Goal: Information Seeking & Learning: Learn about a topic

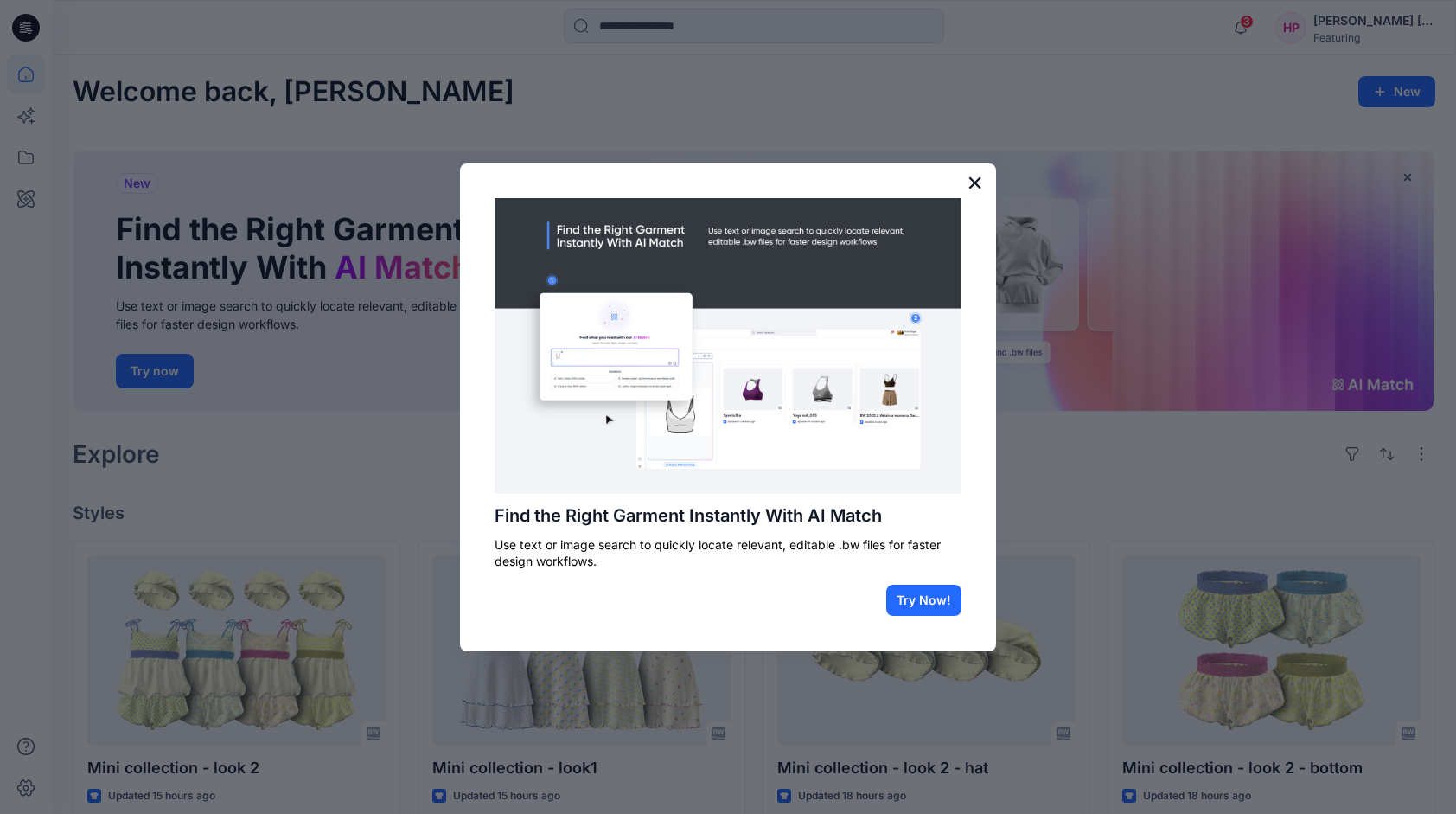
click at [976, 186] on button "×" at bounding box center [975, 183] width 16 height 27
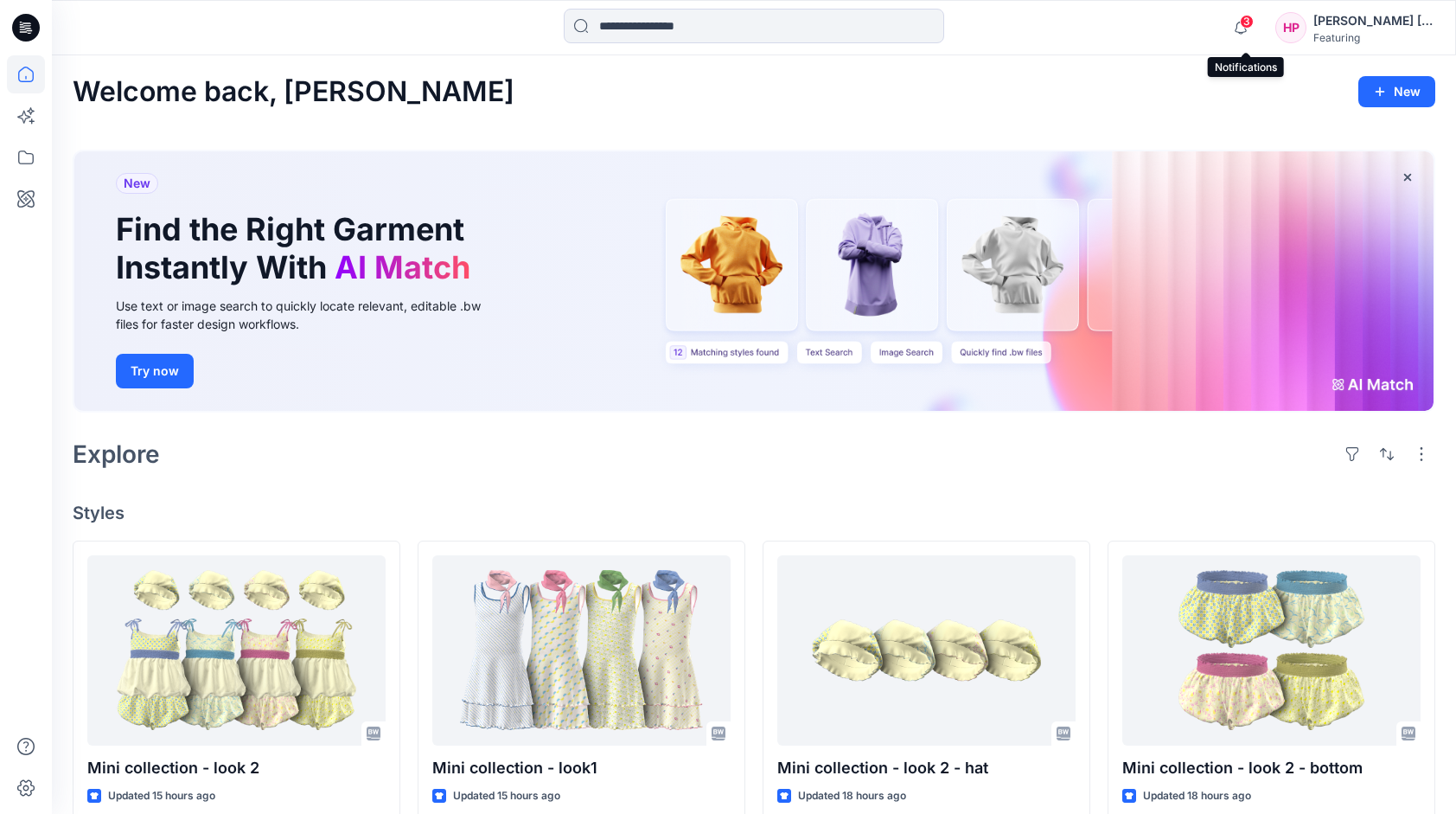
click at [1254, 26] on span "3" at bounding box center [1247, 21] width 14 height 14
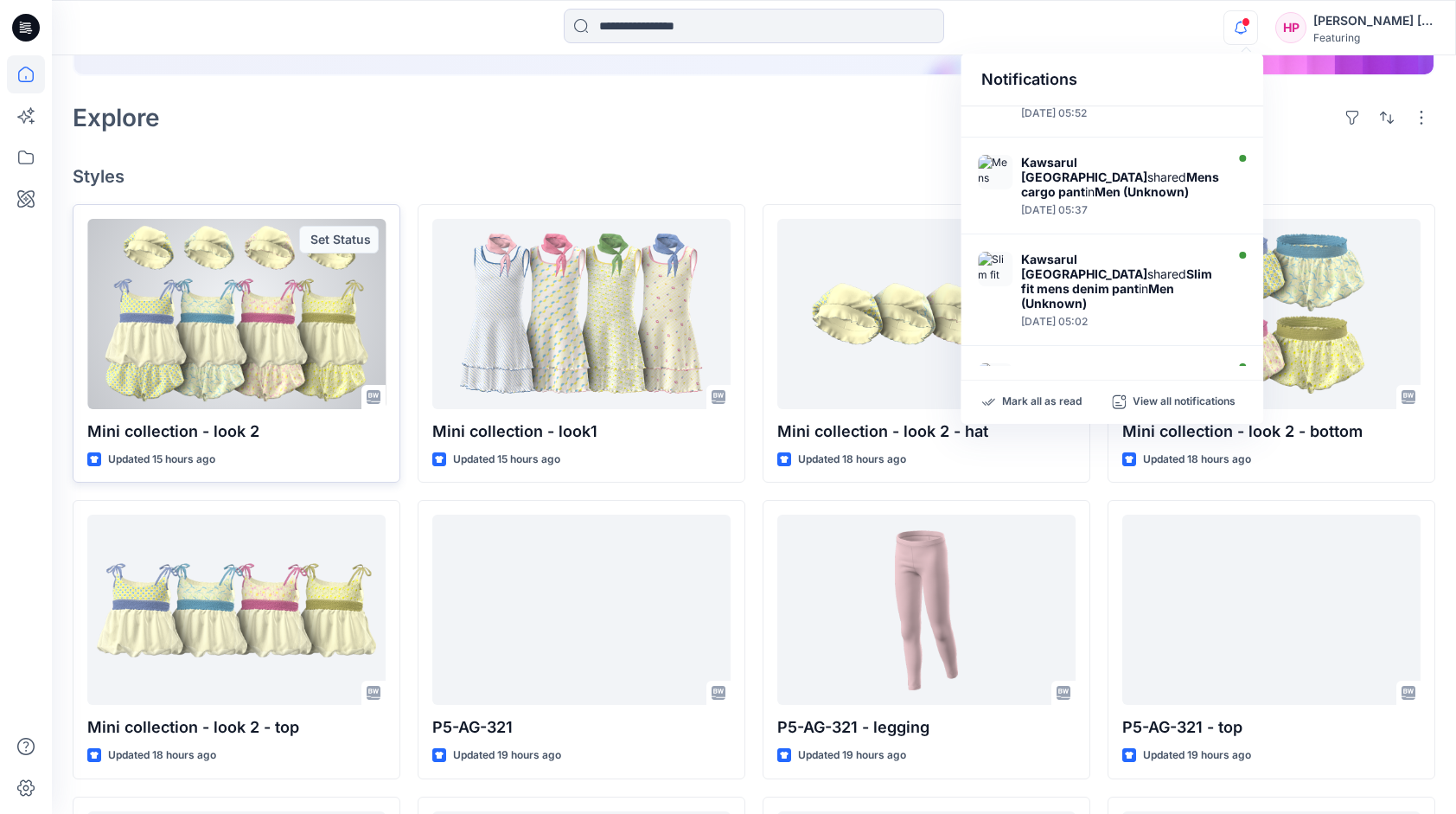
scroll to position [346, 0]
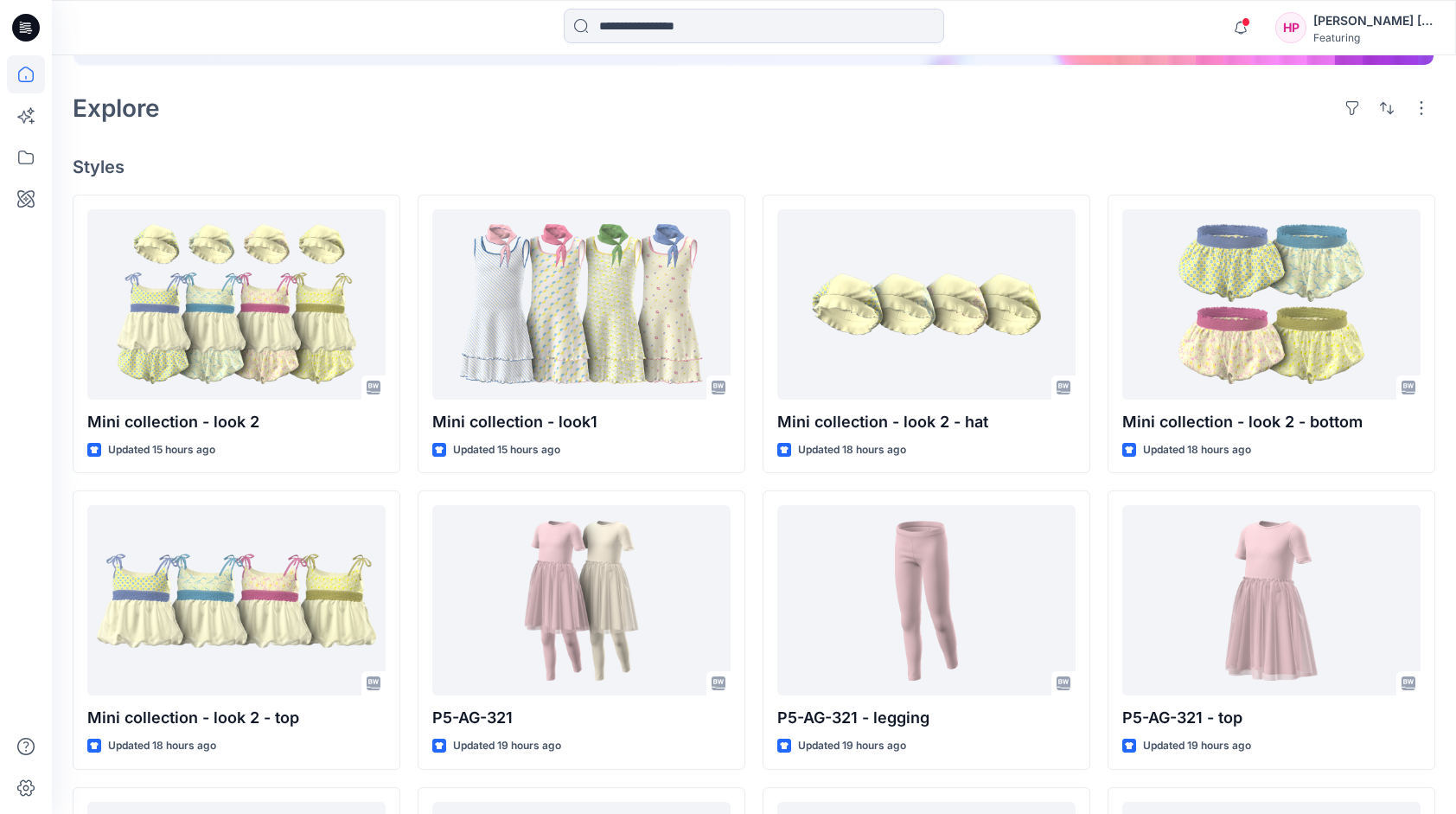
click at [724, 130] on div "Welcome back, Hoang Phuong New New Find the Right Garment Instantly With AI Mat…" at bounding box center [754, 428] width 1404 height 1439
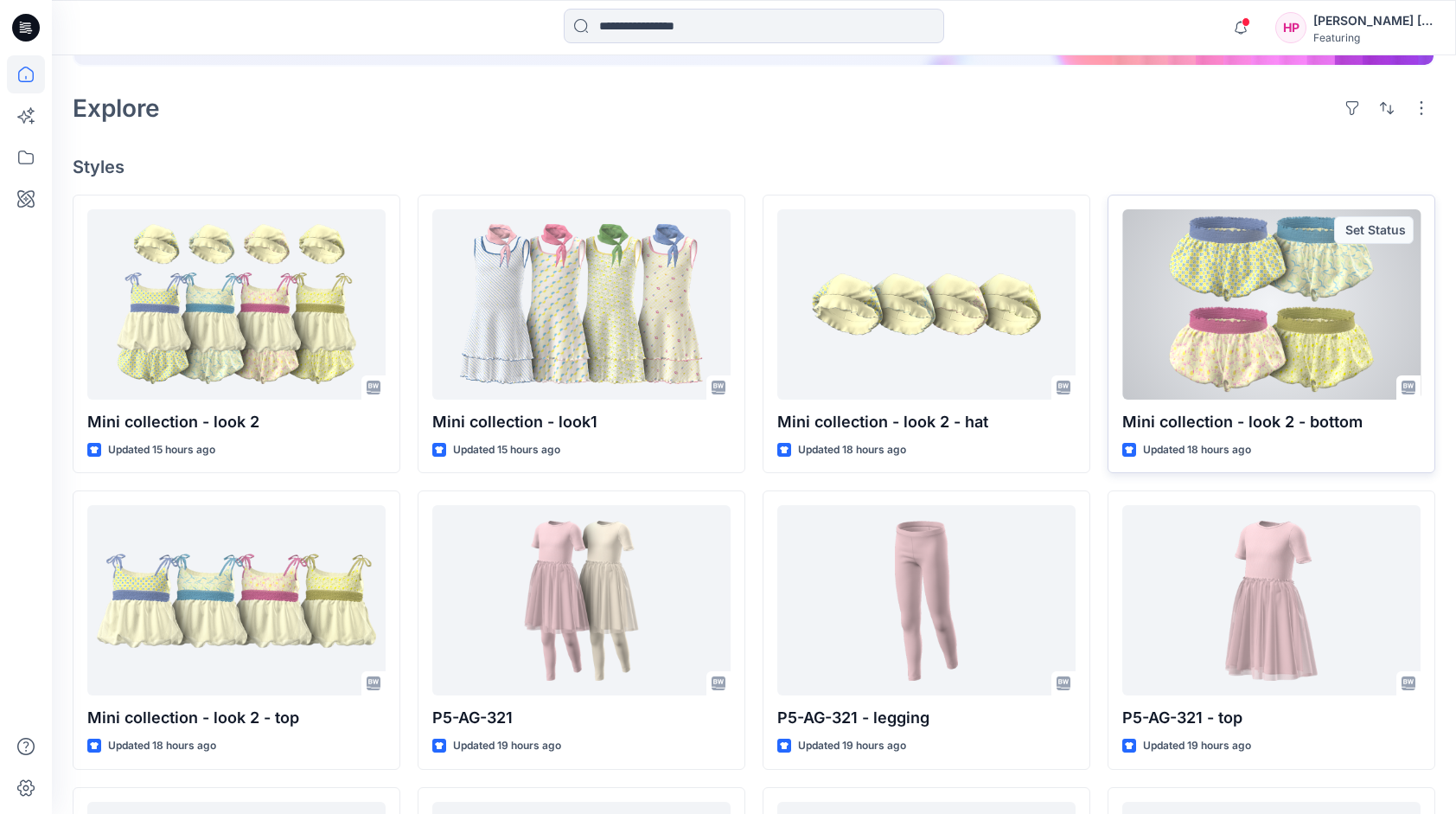
click at [1262, 294] on div at bounding box center [1271, 304] width 299 height 190
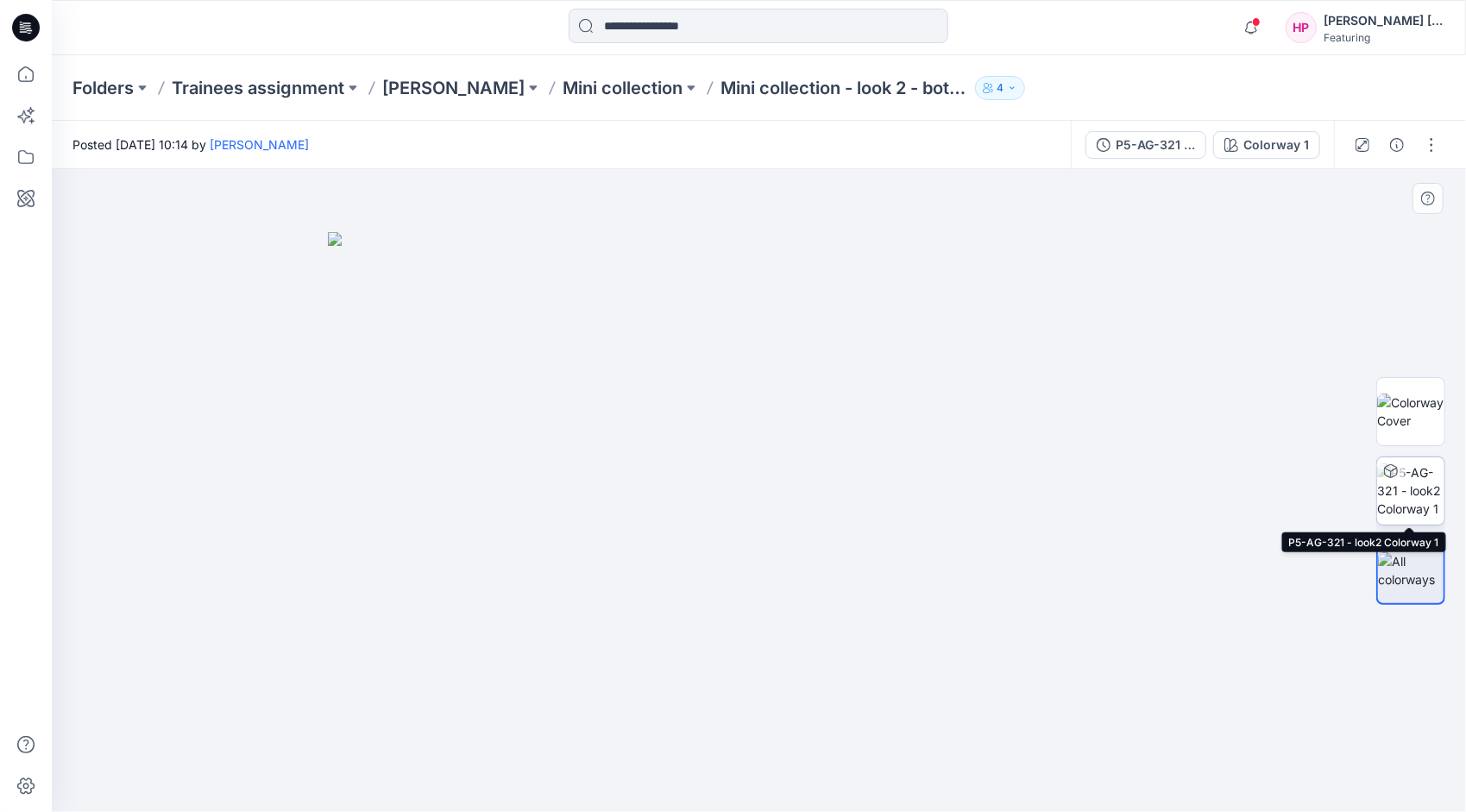
click at [1395, 487] on img at bounding box center [1411, 490] width 67 height 55
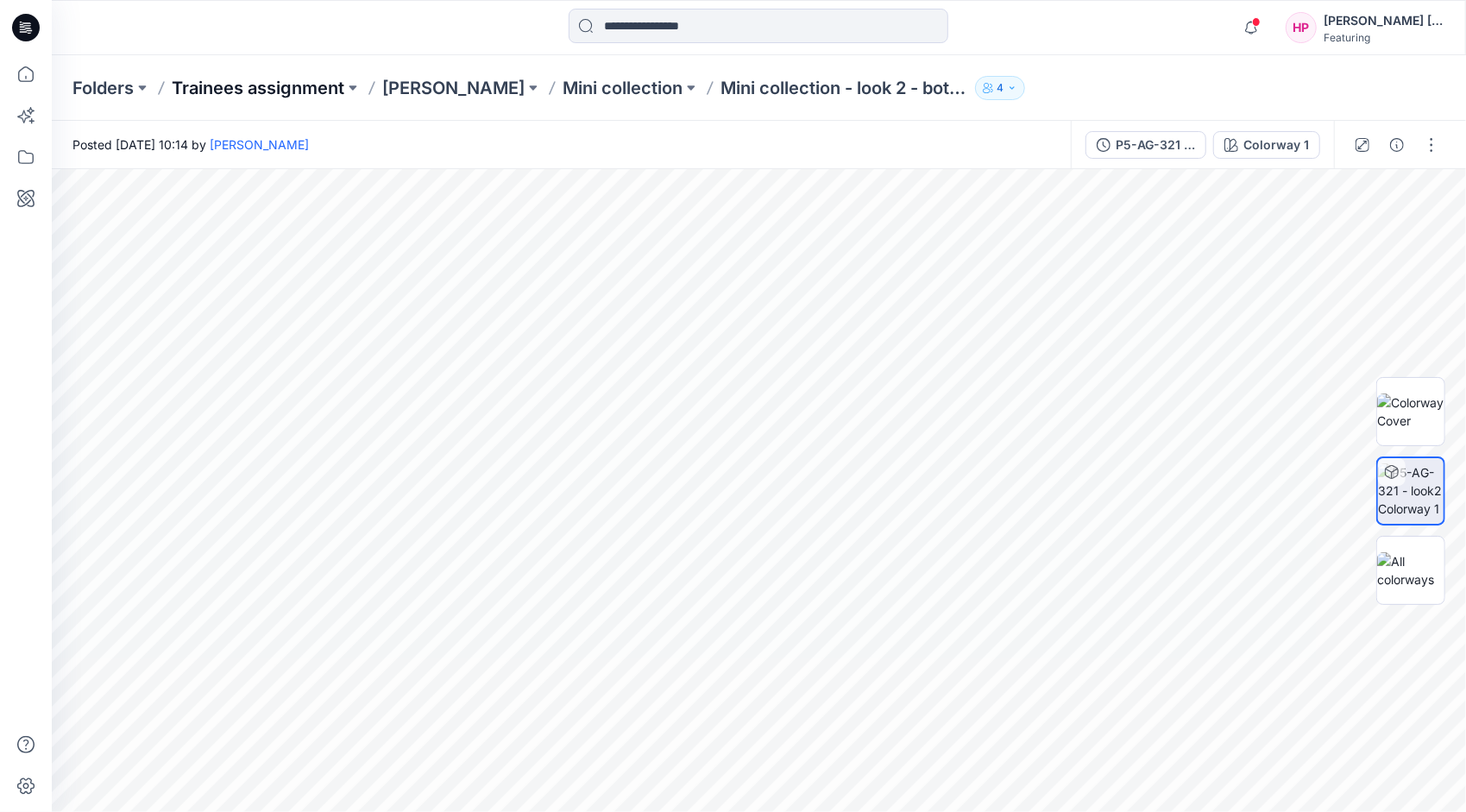
click at [228, 90] on p "Trainees assignment" at bounding box center [257, 87] width 172 height 25
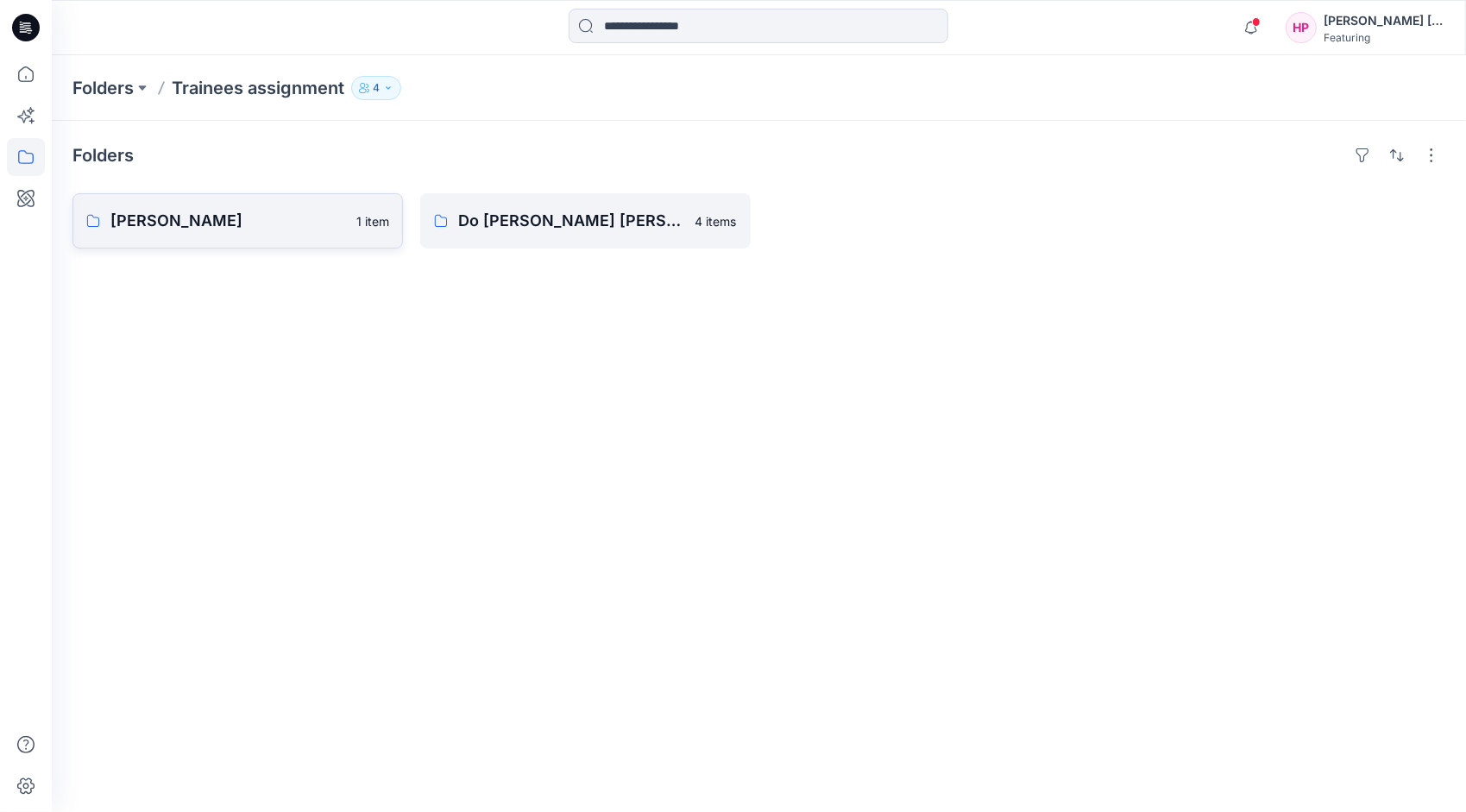
click at [294, 230] on p "Phuong Nguyen" at bounding box center [228, 221] width 235 height 25
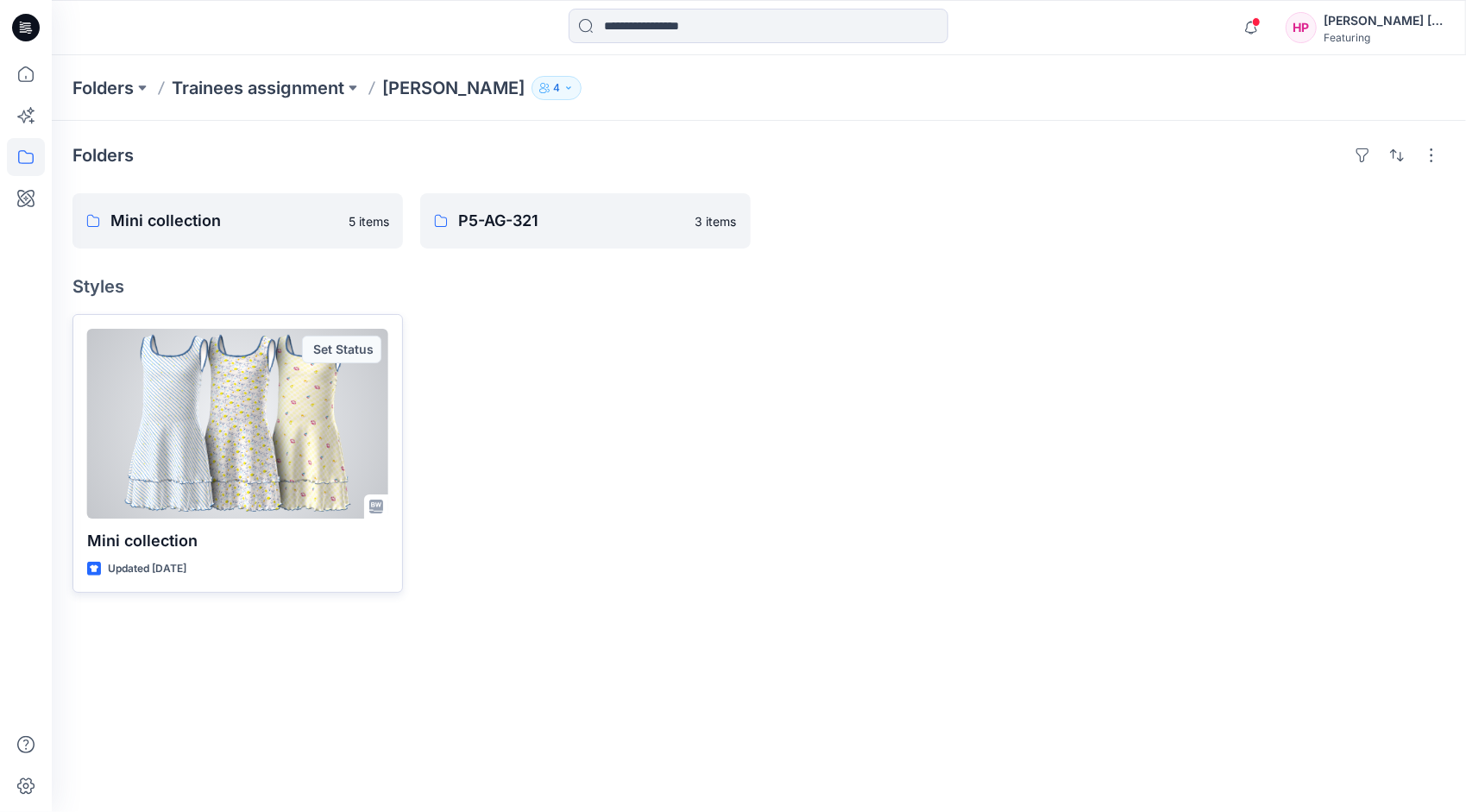
click at [305, 459] on div at bounding box center [238, 424] width 301 height 190
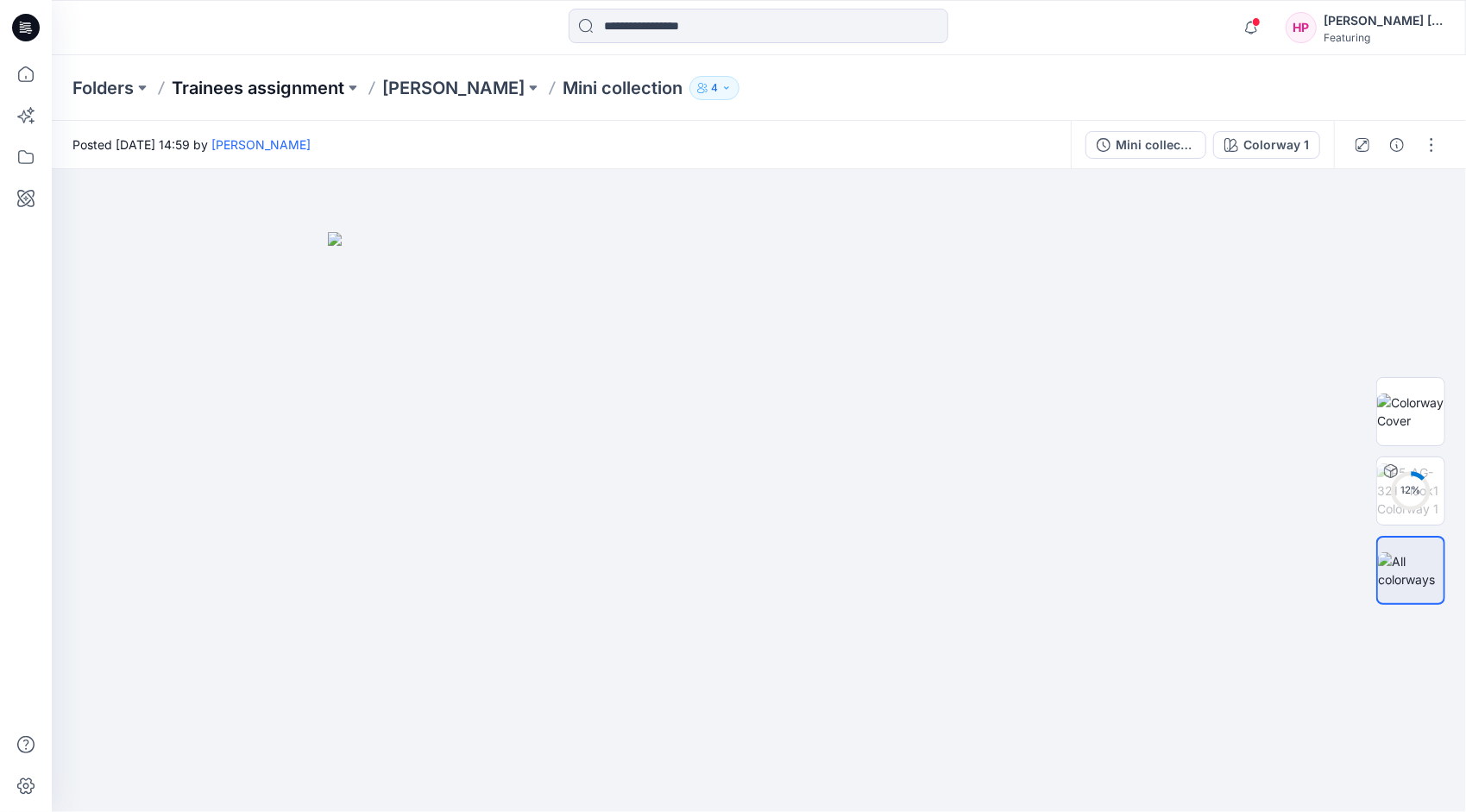
click at [234, 89] on p "Trainees assignment" at bounding box center [257, 87] width 172 height 25
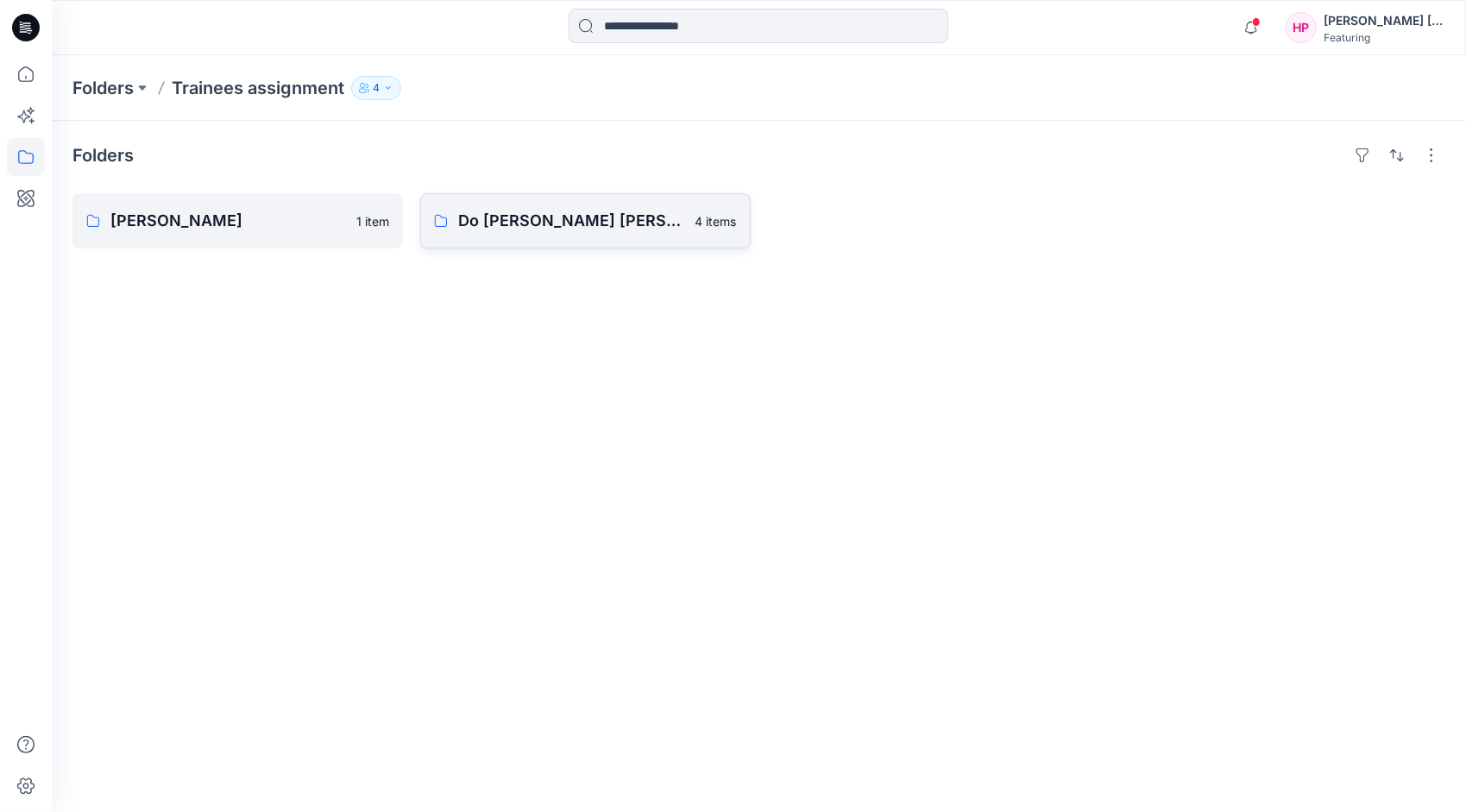
click at [464, 222] on p "Do [PERSON_NAME] [PERSON_NAME]" at bounding box center [572, 221] width 227 height 25
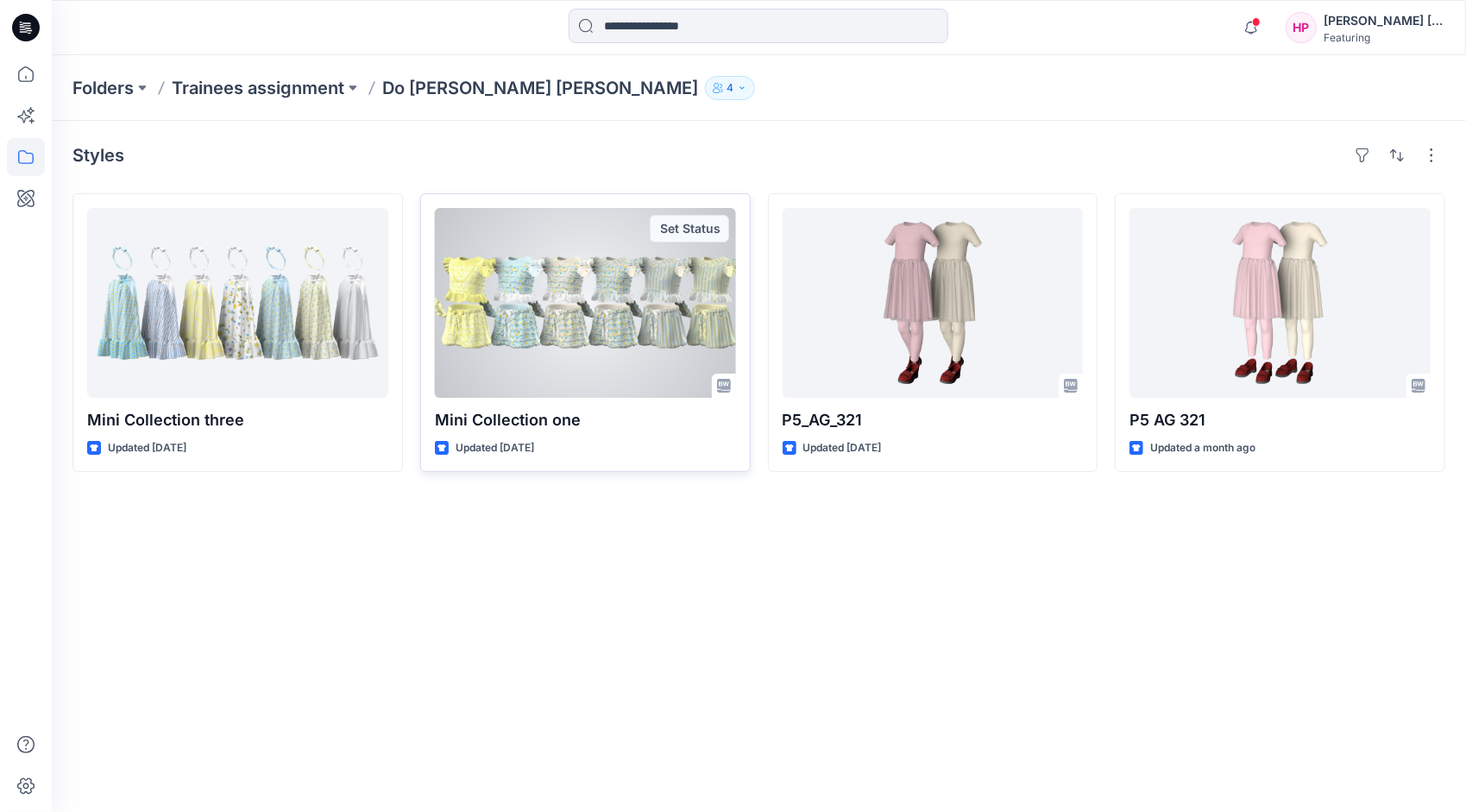
click at [569, 326] on div at bounding box center [585, 303] width 301 height 190
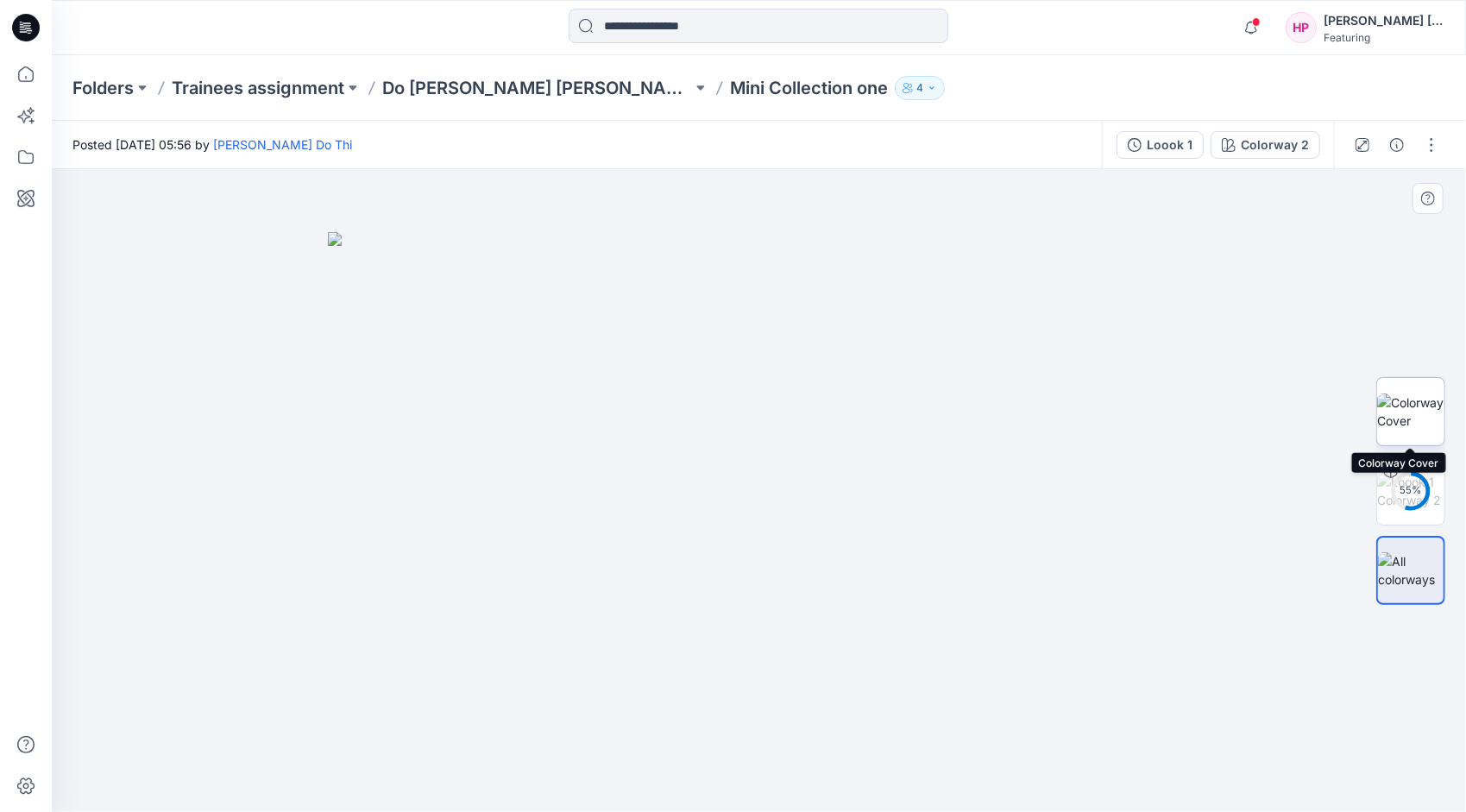
click at [1389, 416] on img at bounding box center [1411, 412] width 67 height 36
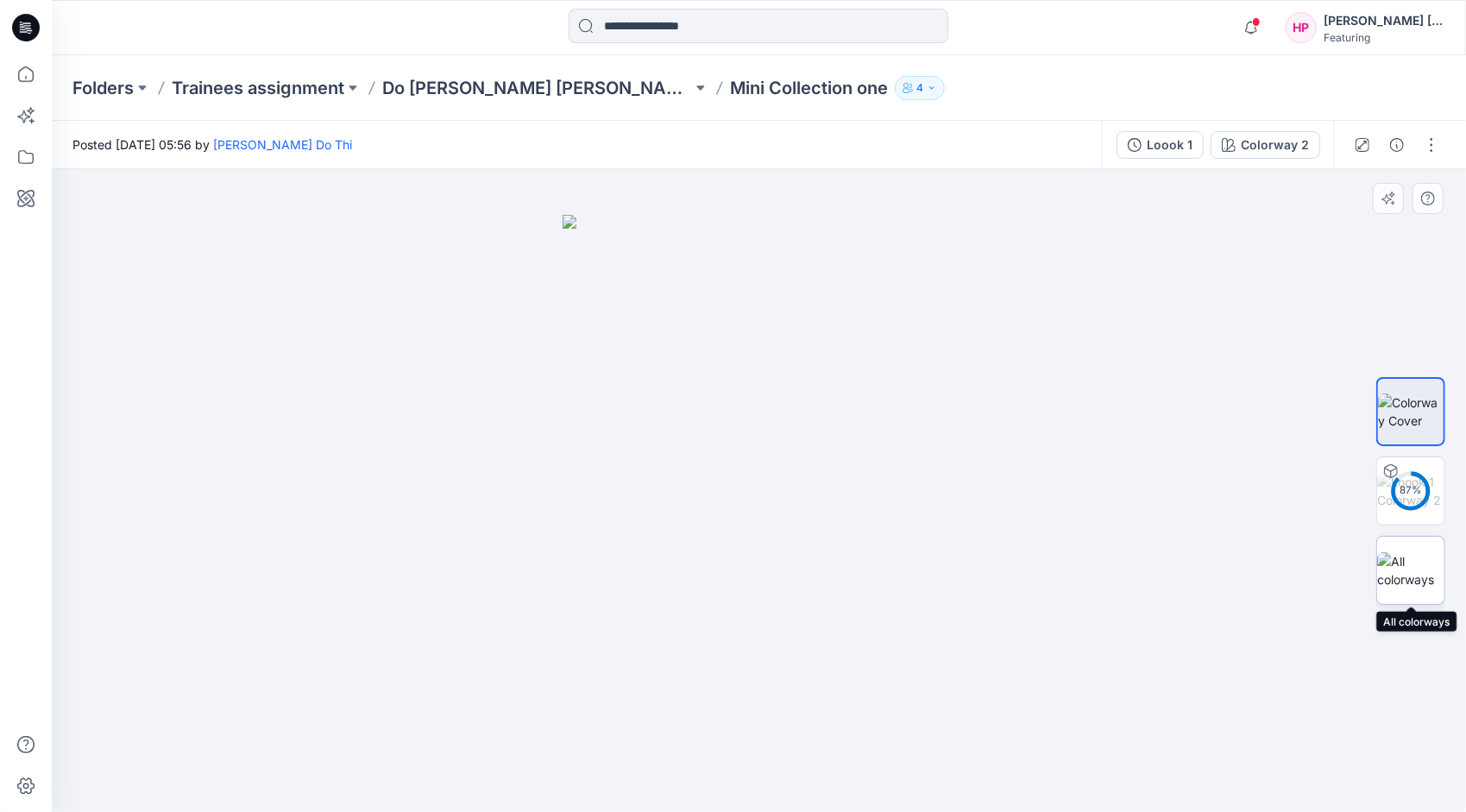
click at [1418, 569] on img at bounding box center [1411, 570] width 67 height 36
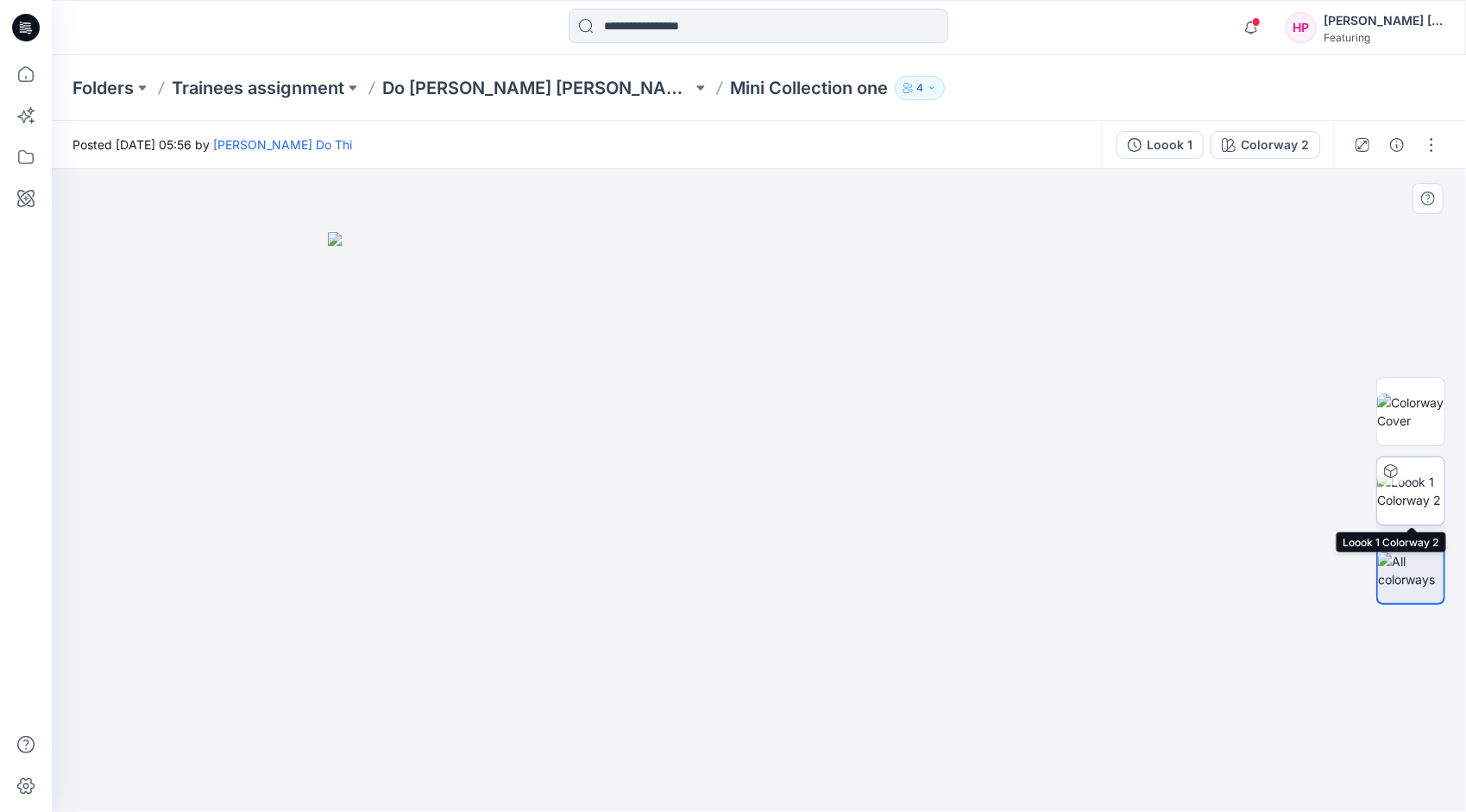
click at [1414, 496] on img at bounding box center [1411, 491] width 67 height 36
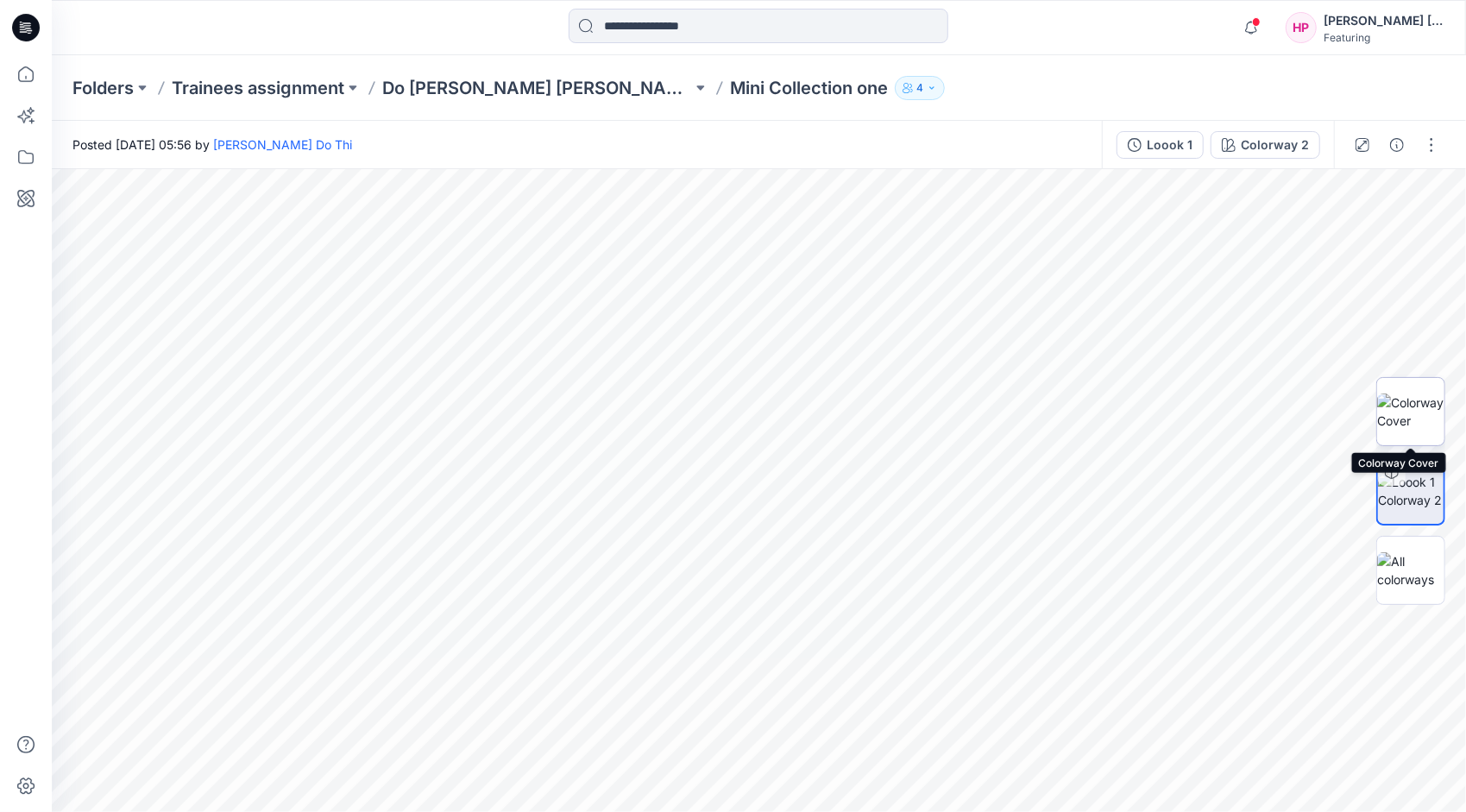
click at [1399, 415] on img at bounding box center [1411, 412] width 67 height 36
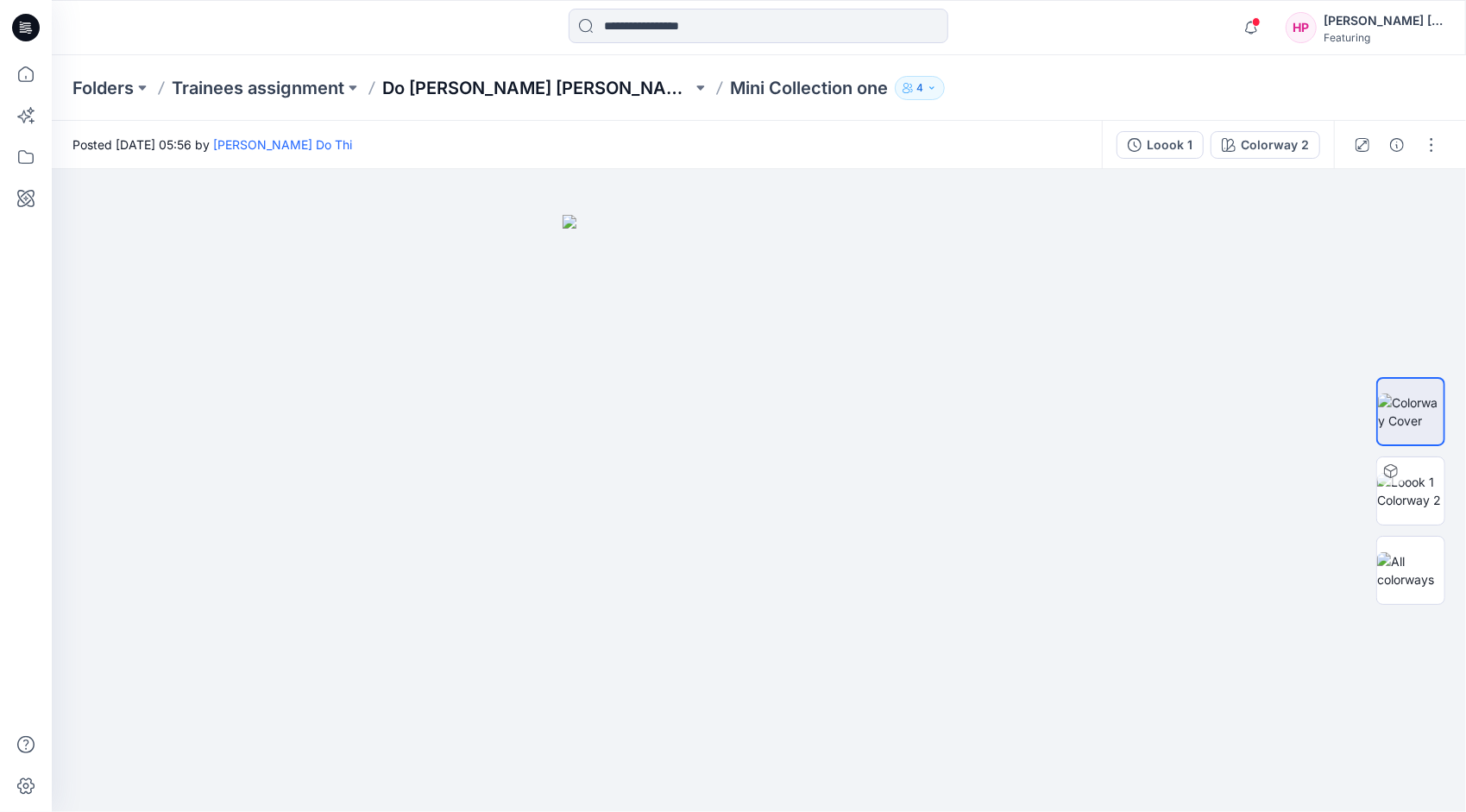
click at [424, 93] on p "Do [PERSON_NAME] [PERSON_NAME]" at bounding box center [537, 87] width 310 height 25
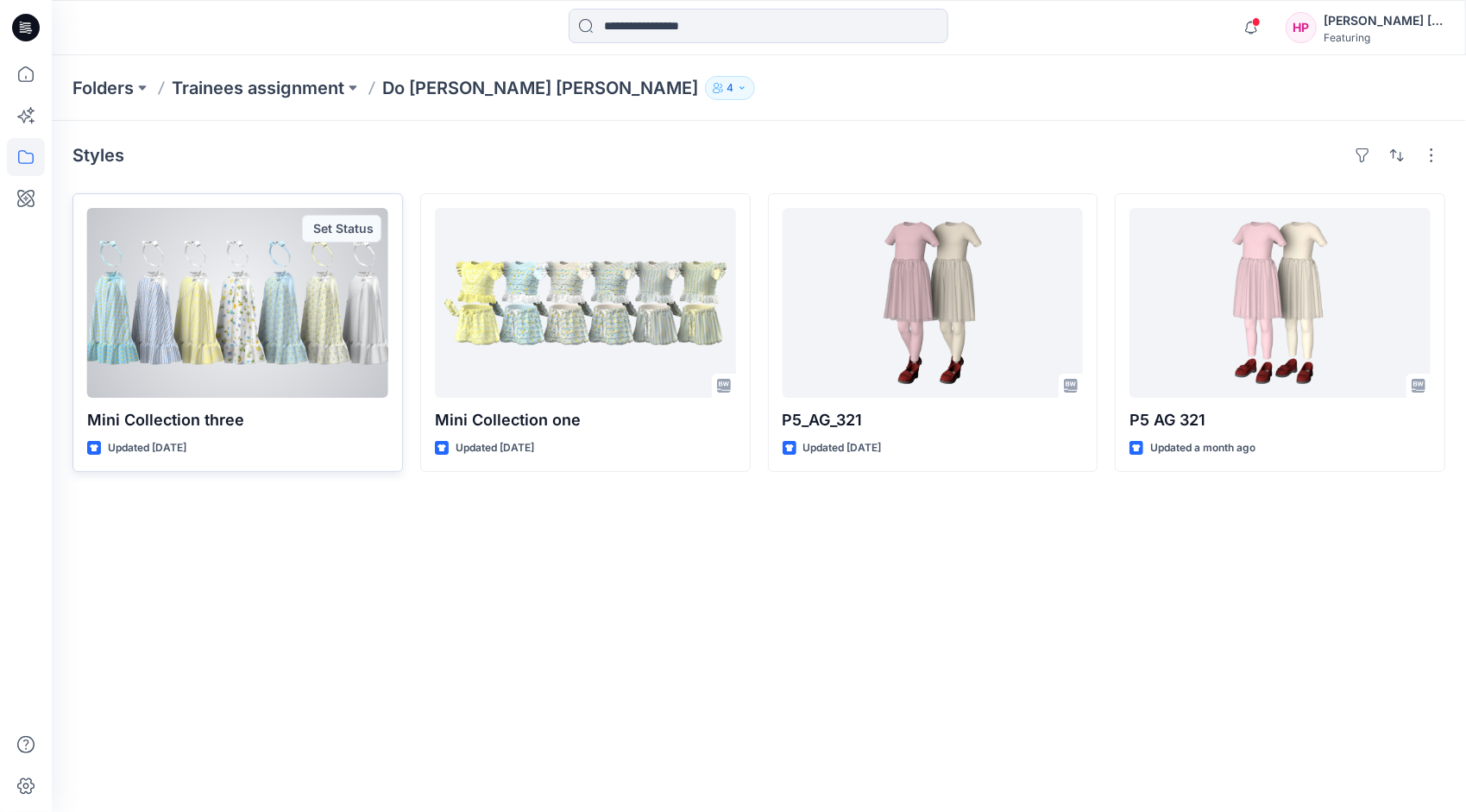
click at [229, 273] on div at bounding box center [238, 303] width 301 height 190
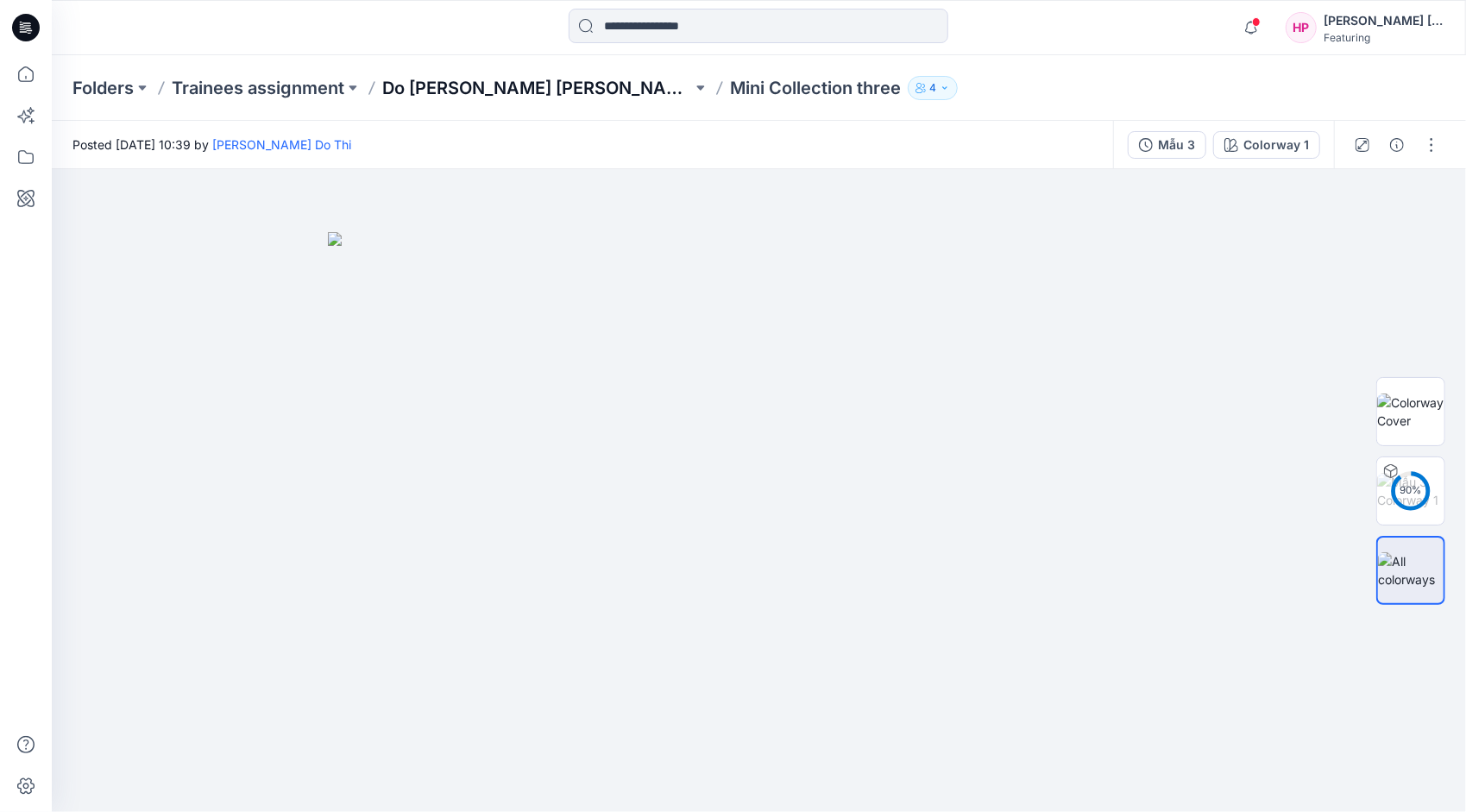
click at [457, 94] on p "Do [PERSON_NAME] [PERSON_NAME]" at bounding box center [537, 87] width 310 height 25
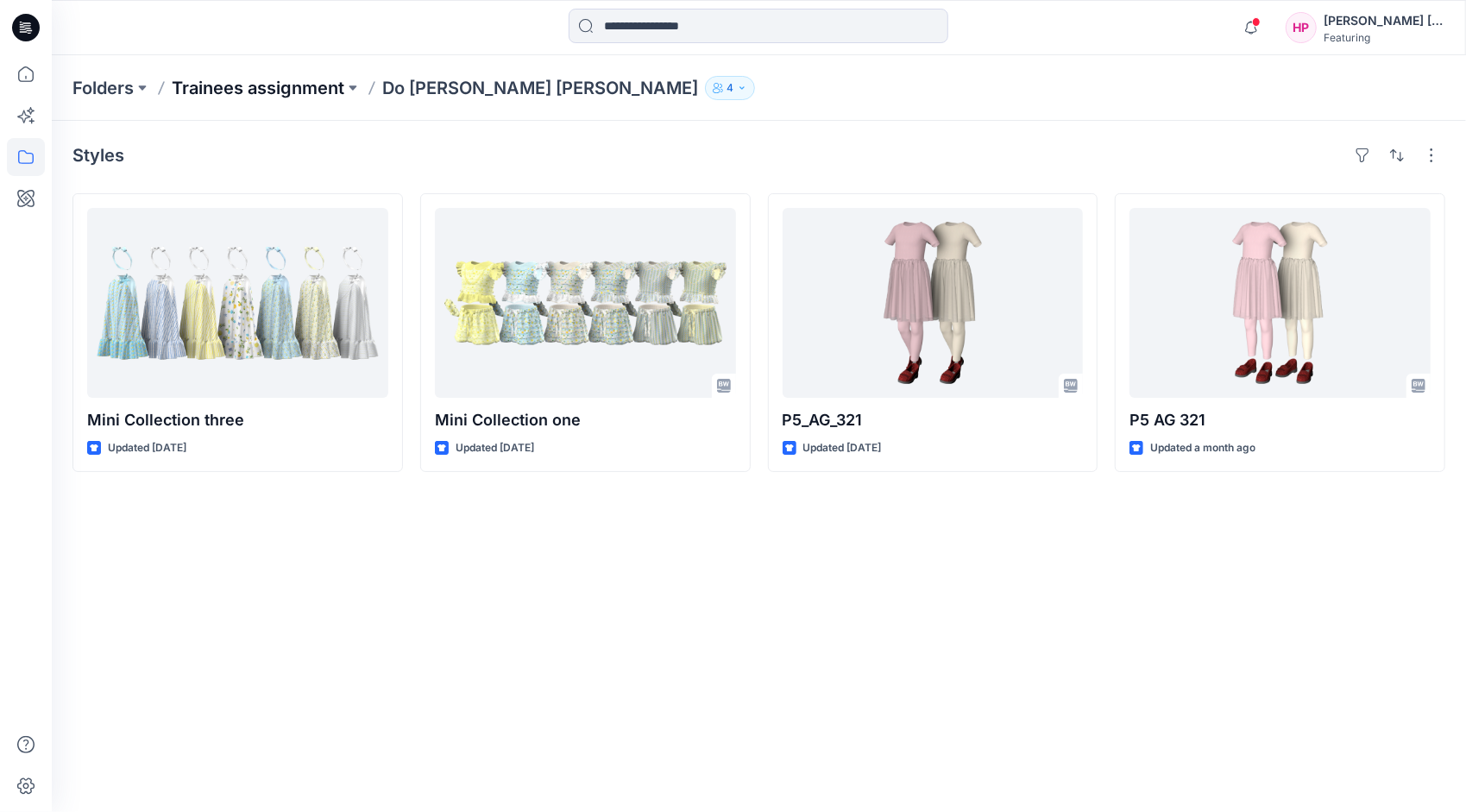
click at [297, 87] on p "Trainees assignment" at bounding box center [257, 87] width 172 height 25
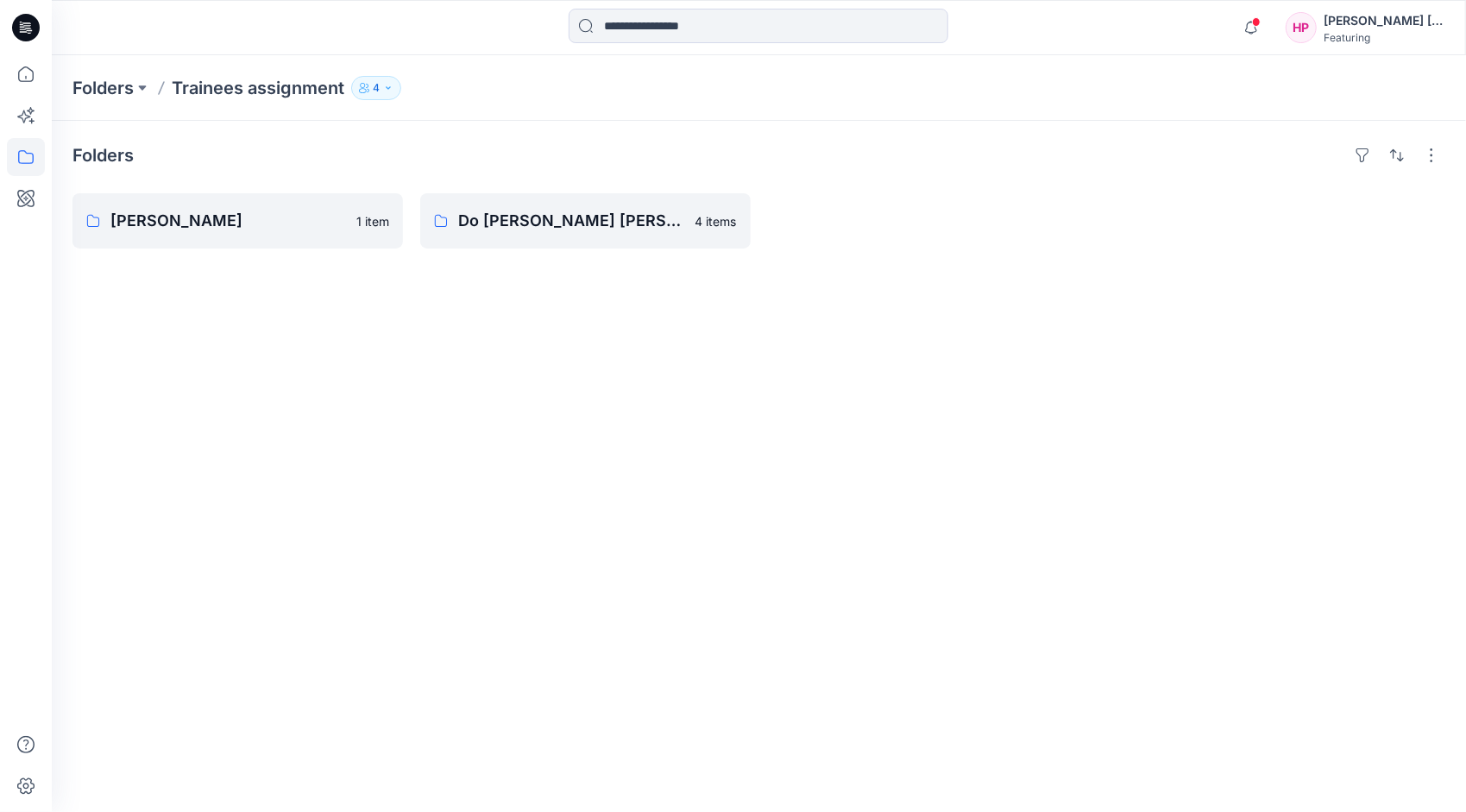
click at [274, 89] on p "Trainees assignment" at bounding box center [257, 87] width 172 height 25
click at [119, 92] on p "Folders" at bounding box center [103, 87] width 61 height 25
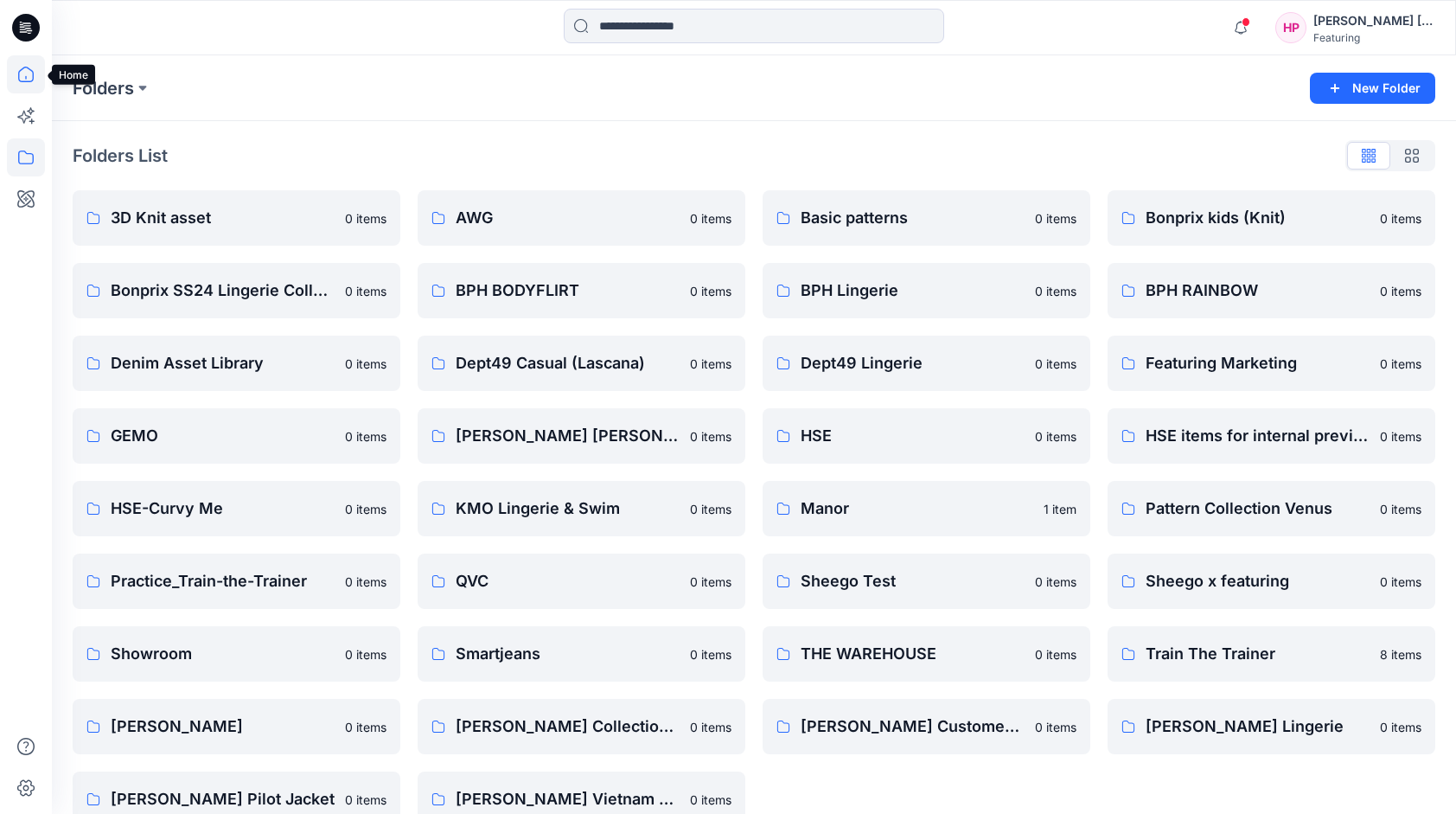
click at [35, 73] on icon at bounding box center [26, 75] width 38 height 38
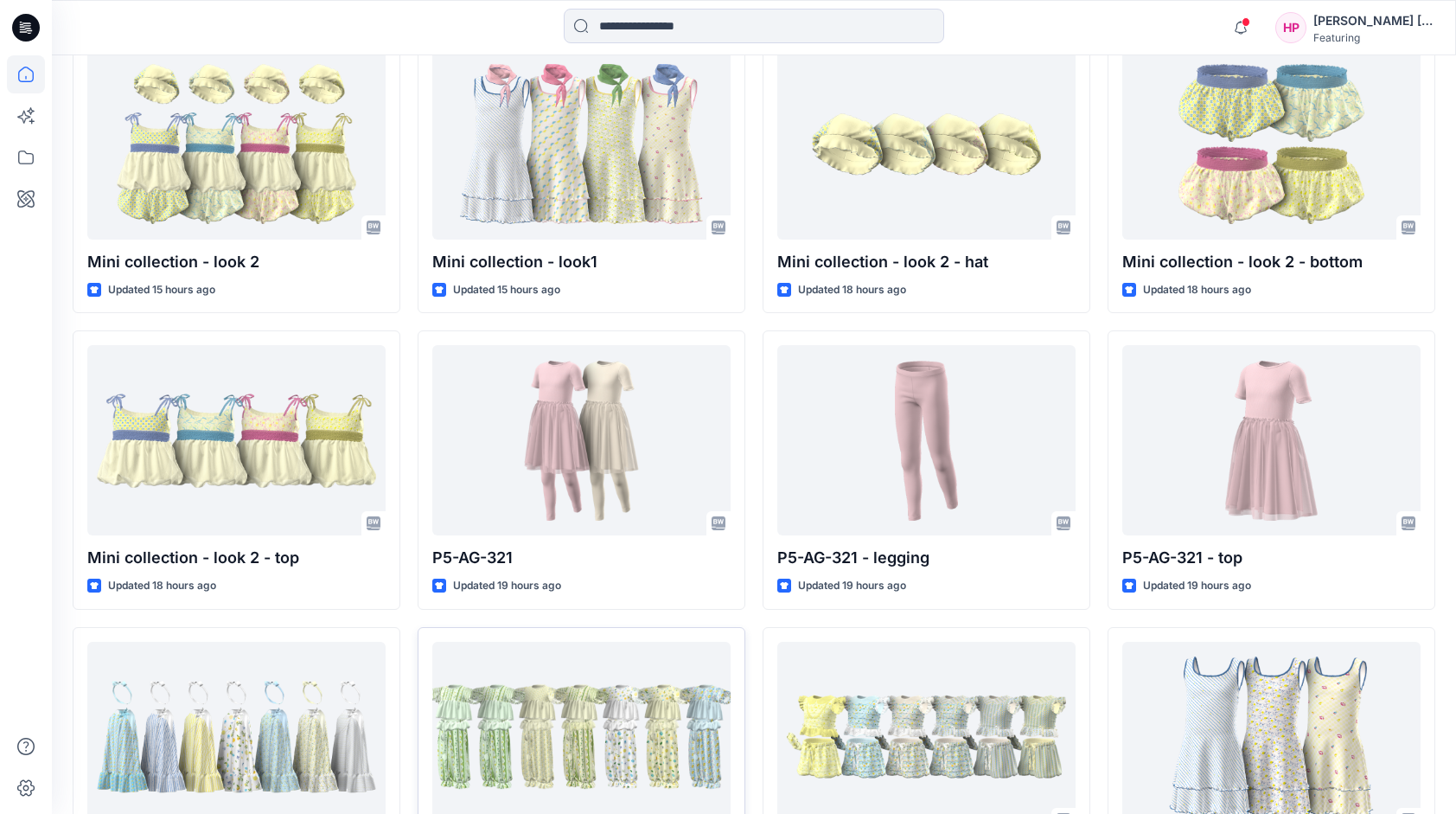
scroll to position [505, 0]
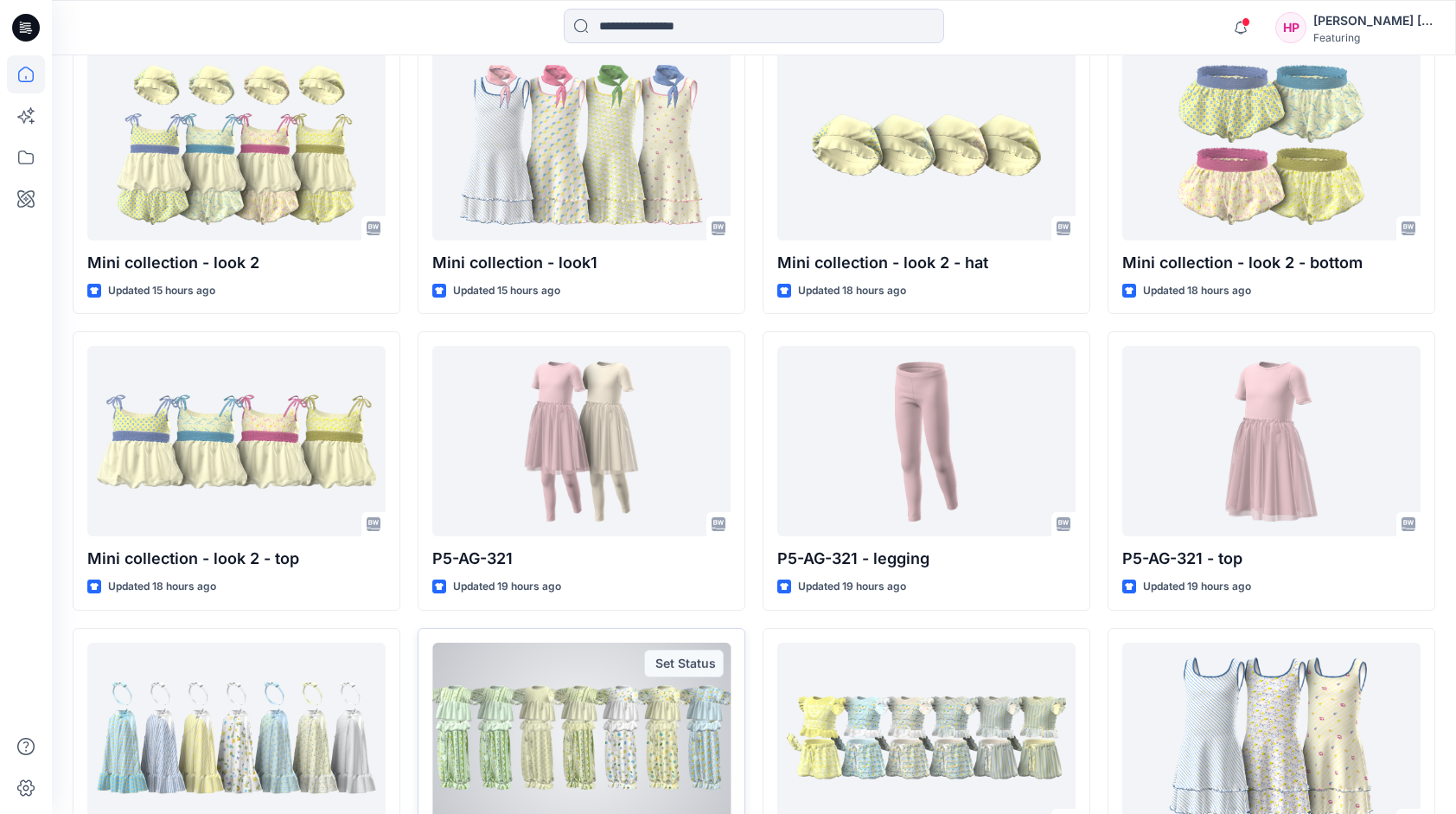
click at [639, 718] on div at bounding box center [581, 737] width 299 height 190
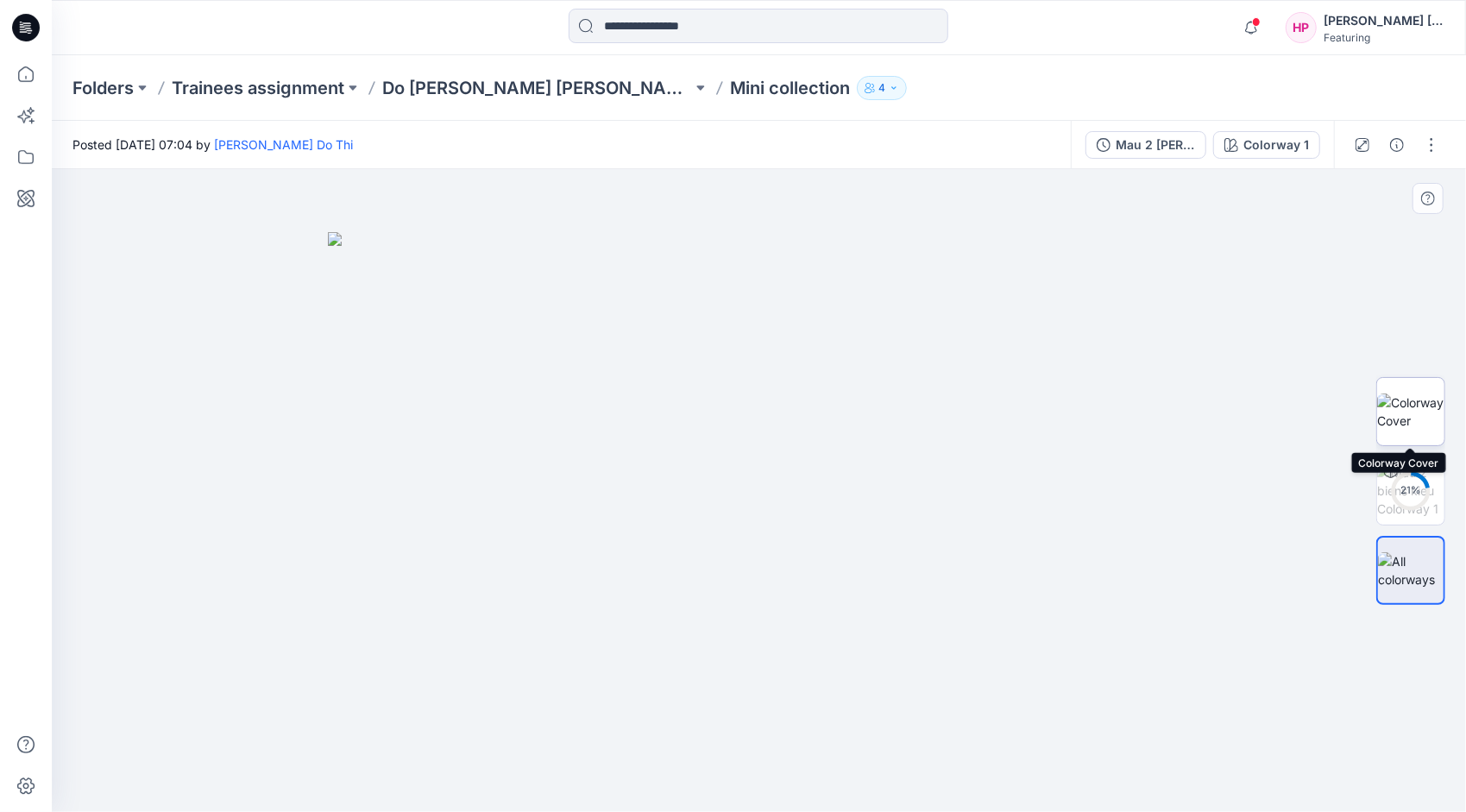
click at [1406, 421] on img at bounding box center [1411, 412] width 67 height 36
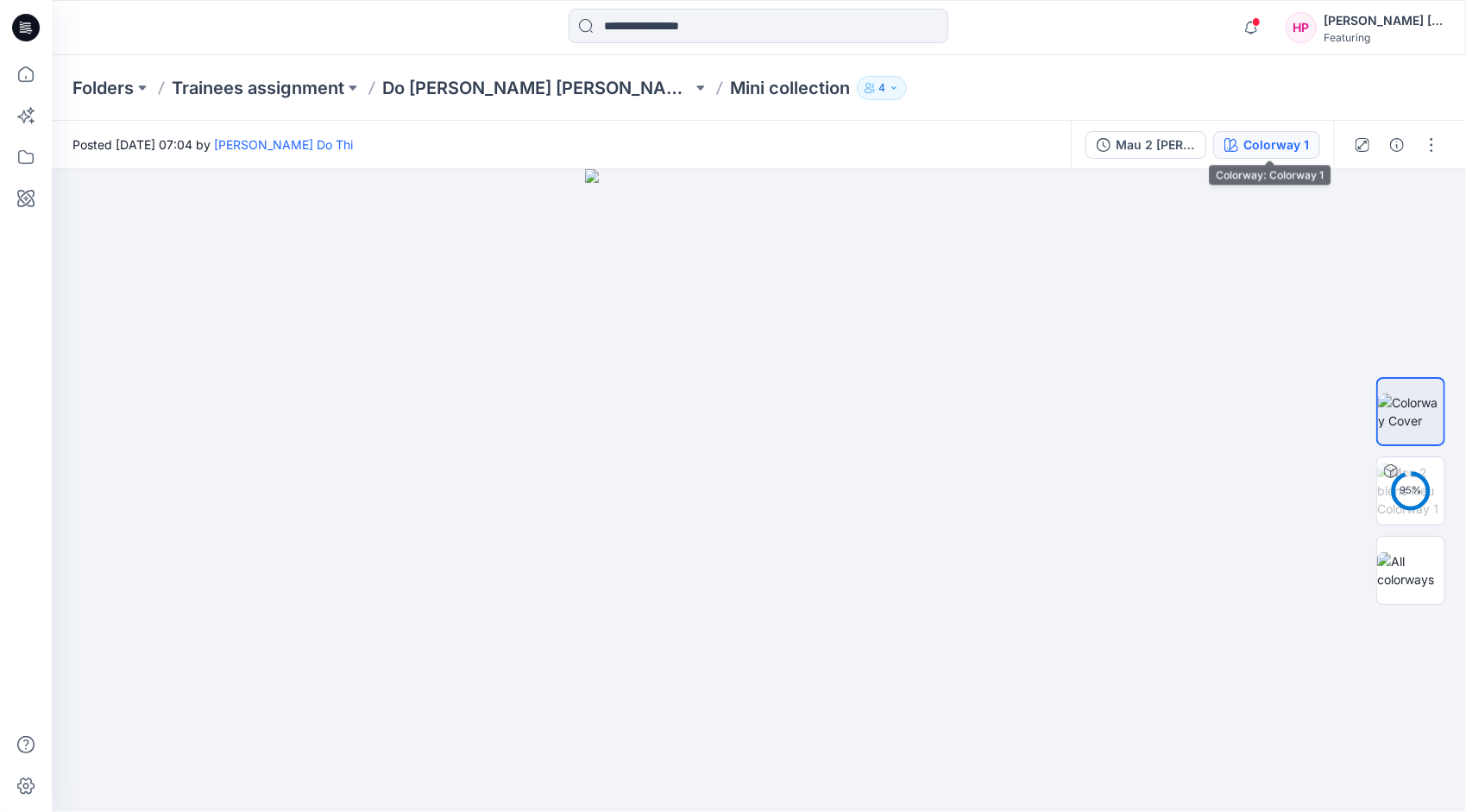
click at [1238, 147] on icon "button" at bounding box center [1231, 144] width 14 height 14
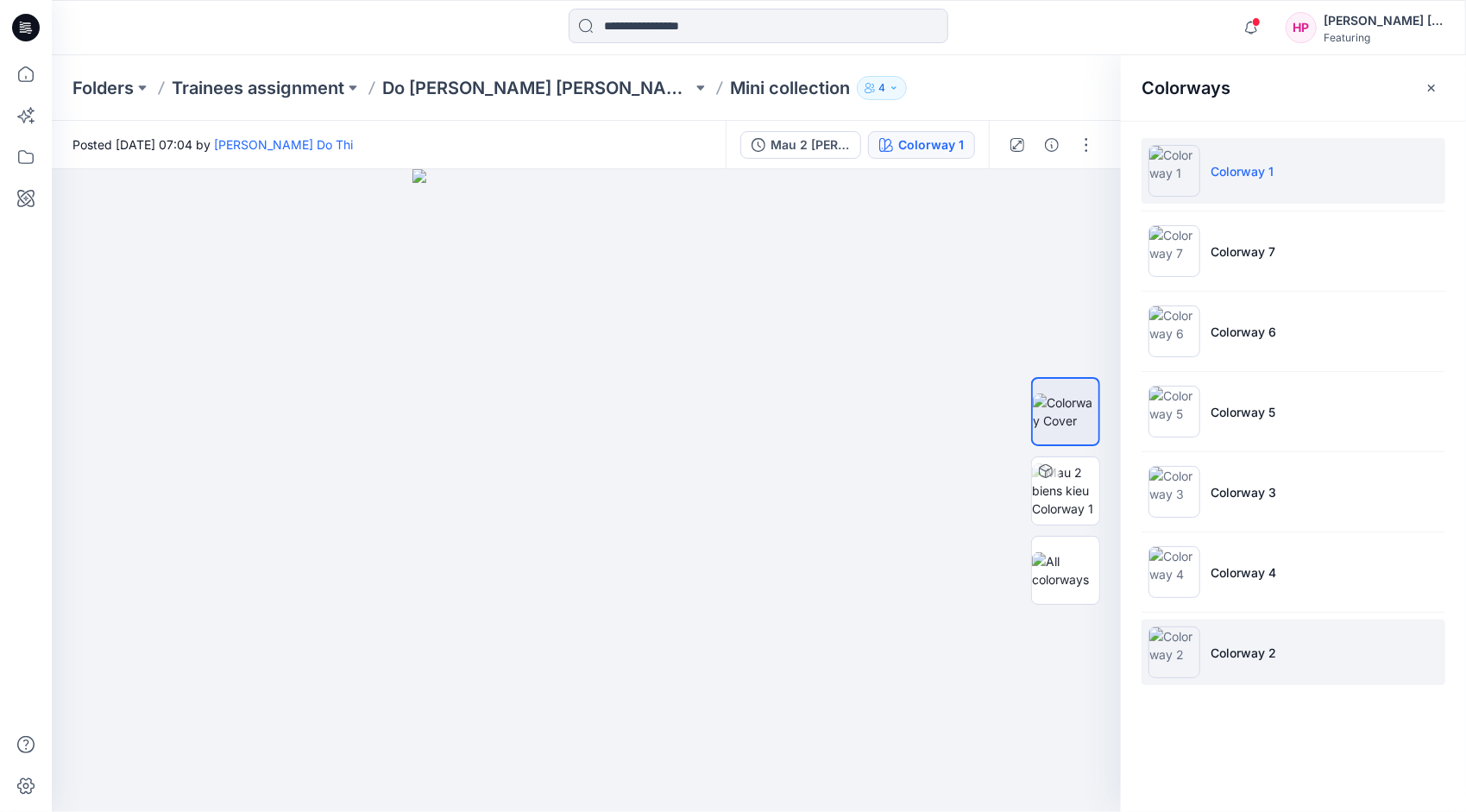
click at [1241, 649] on p "Colorway 2" at bounding box center [1244, 653] width 66 height 18
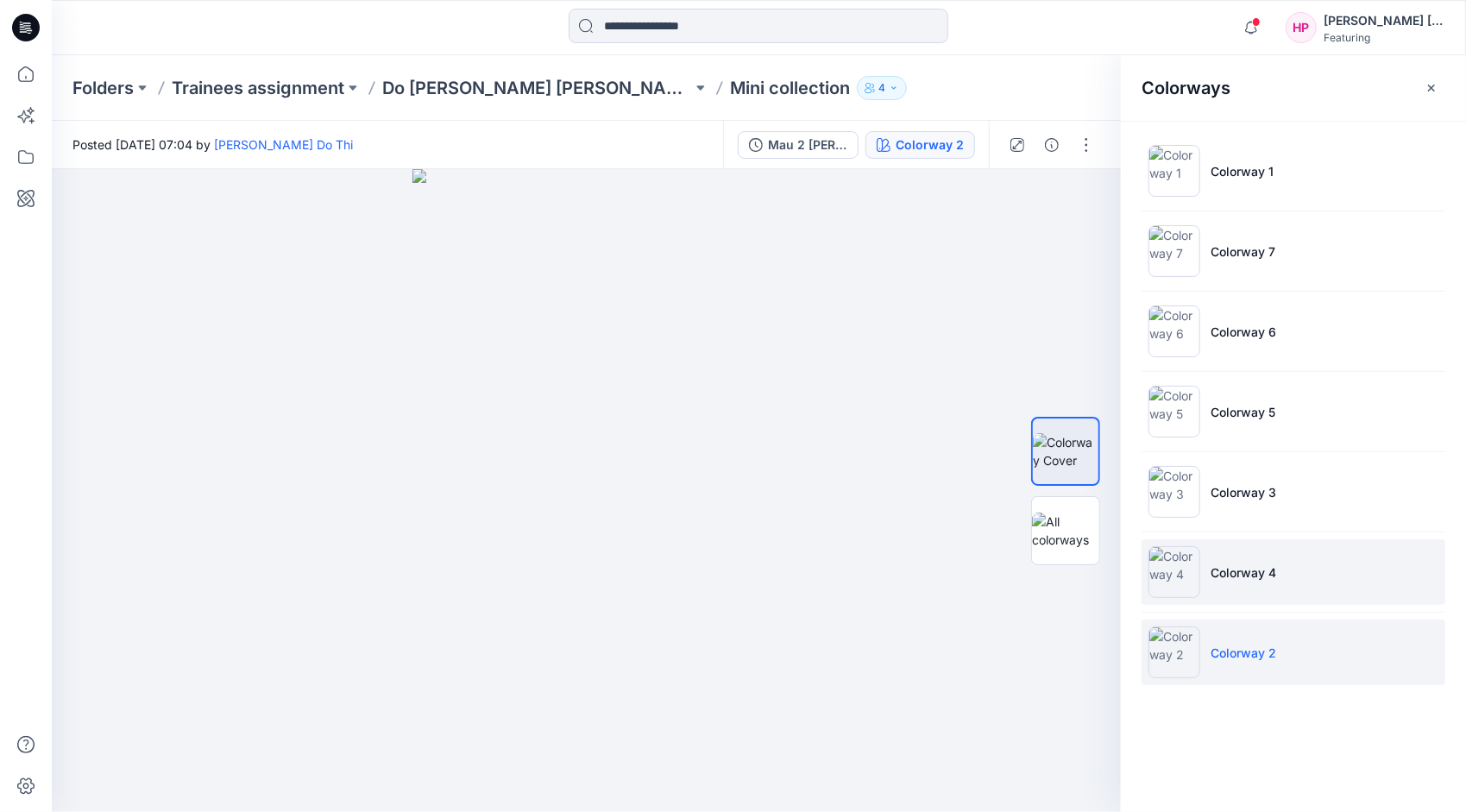
click at [1223, 587] on li "Colorway 4" at bounding box center [1293, 572] width 304 height 66
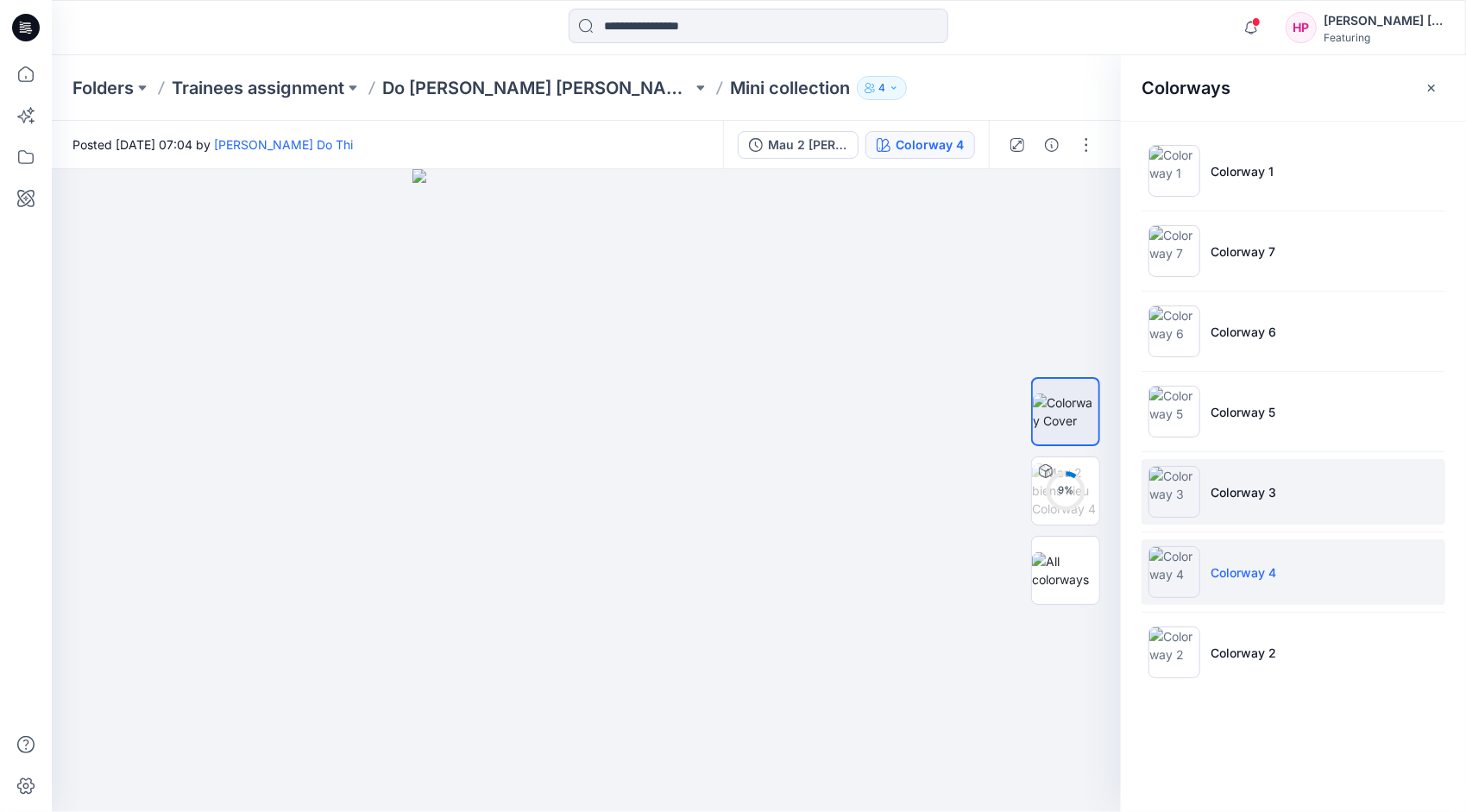
click at [1233, 499] on p "Colorway 3" at bounding box center [1244, 492] width 66 height 18
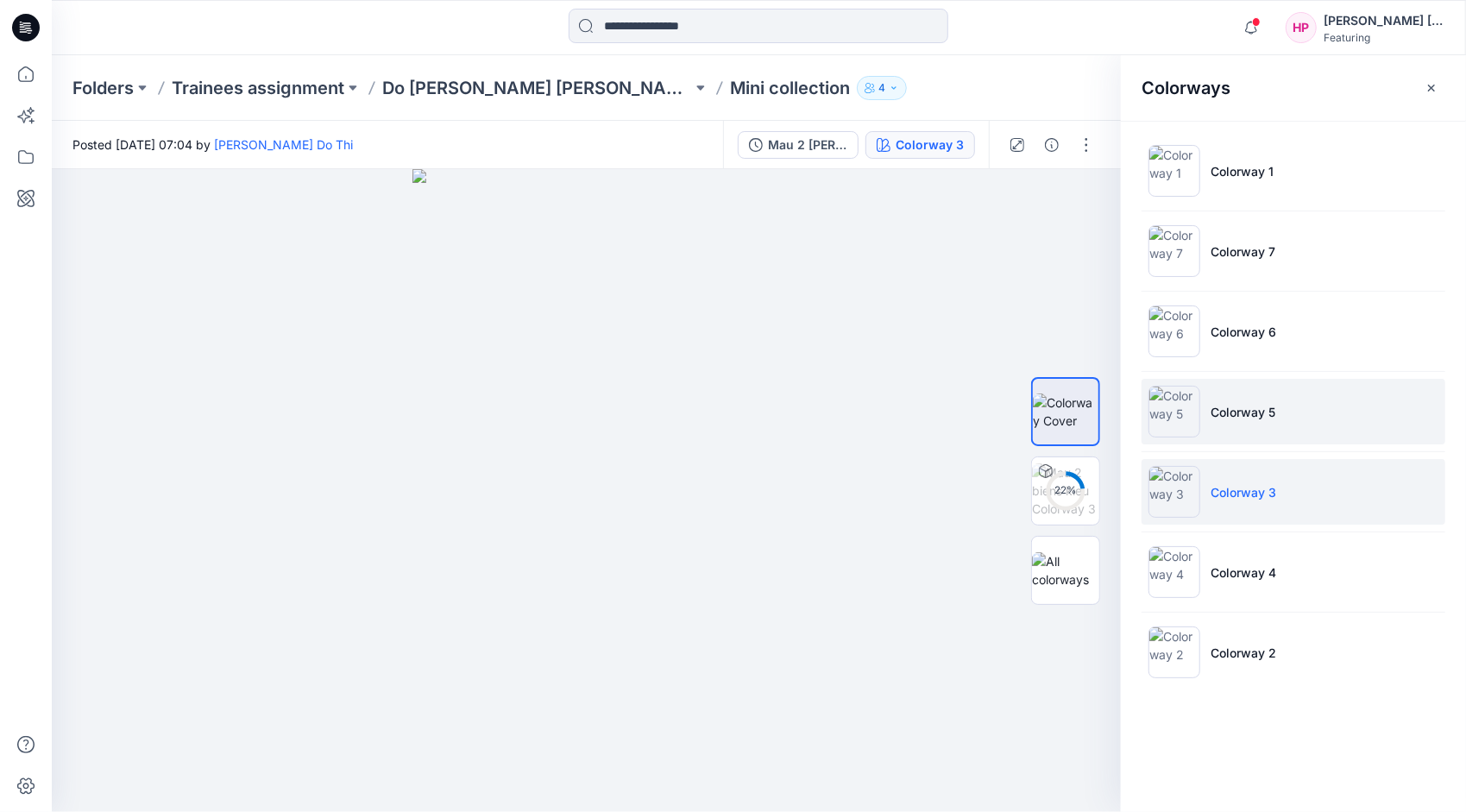
click at [1223, 414] on p "Colorway 5" at bounding box center [1243, 412] width 65 height 18
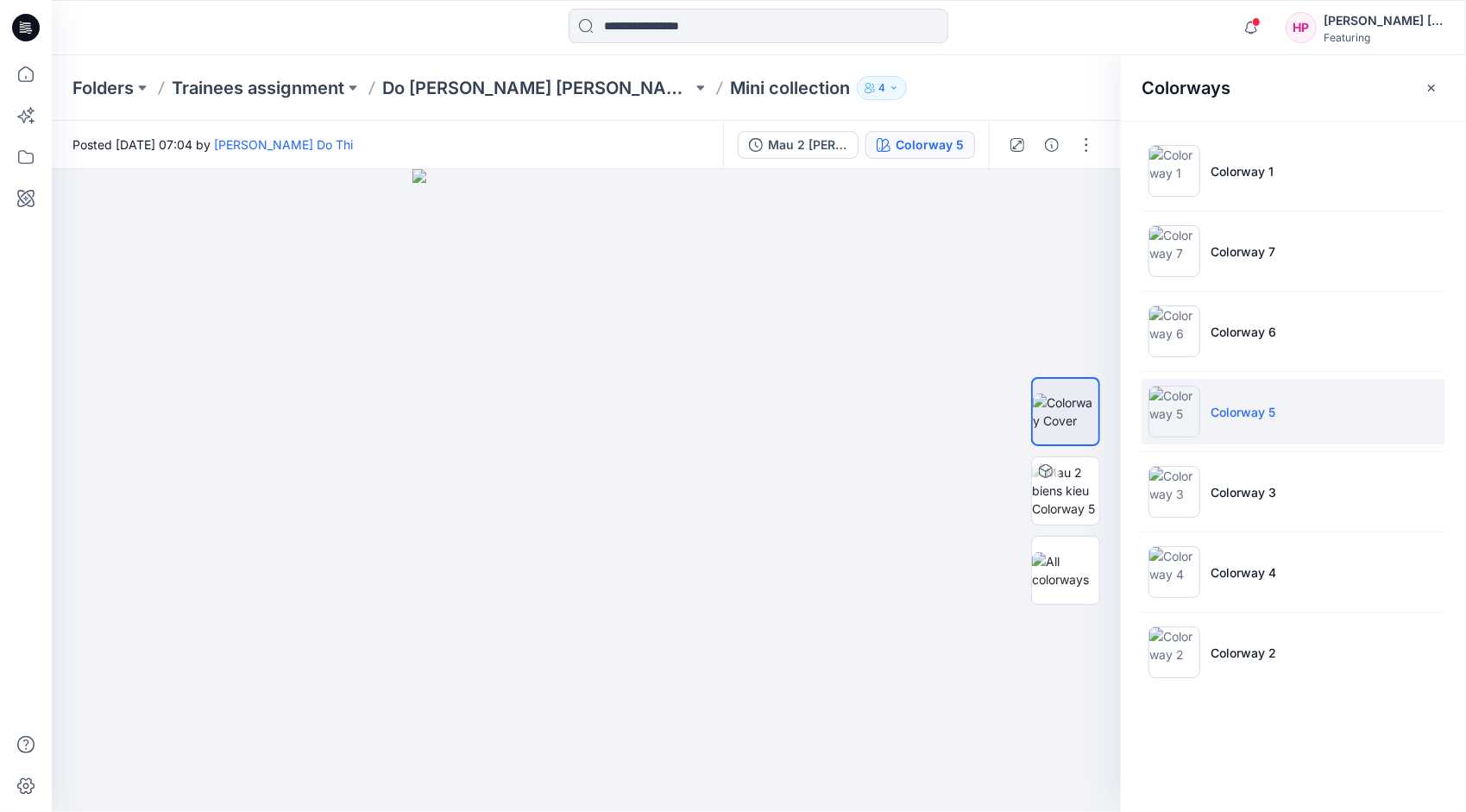
click at [1243, 528] on ul "Colorway 1 Colorway 7 Colorway 6 Colorway 5 Colorway 3 Colorway 4 Colorway 2" at bounding box center [1294, 412] width 346 height 581
click at [1051, 584] on img at bounding box center [1066, 570] width 67 height 36
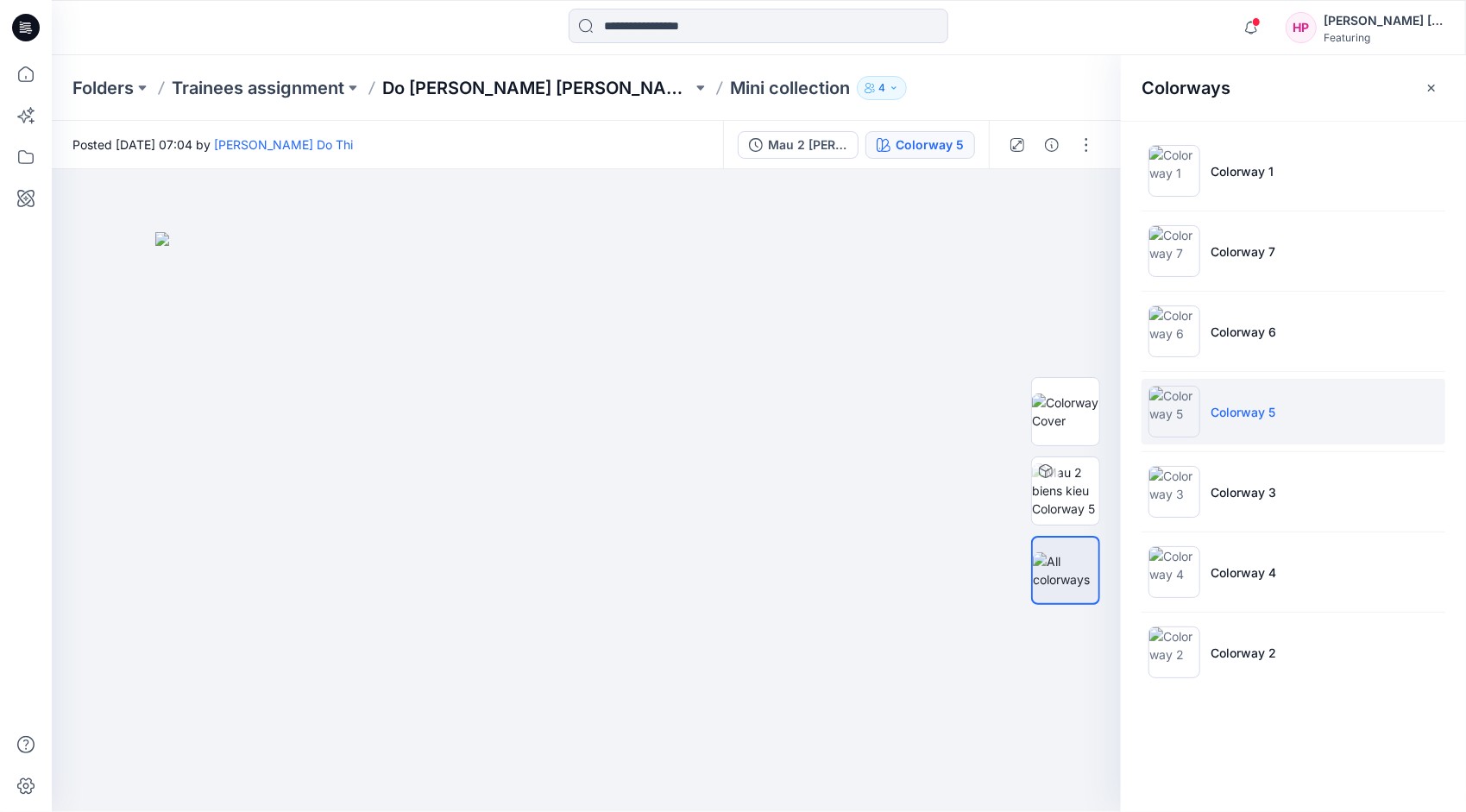
click at [501, 89] on p "Do [PERSON_NAME] [PERSON_NAME]" at bounding box center [537, 87] width 310 height 25
